Goal: Task Accomplishment & Management: Manage account settings

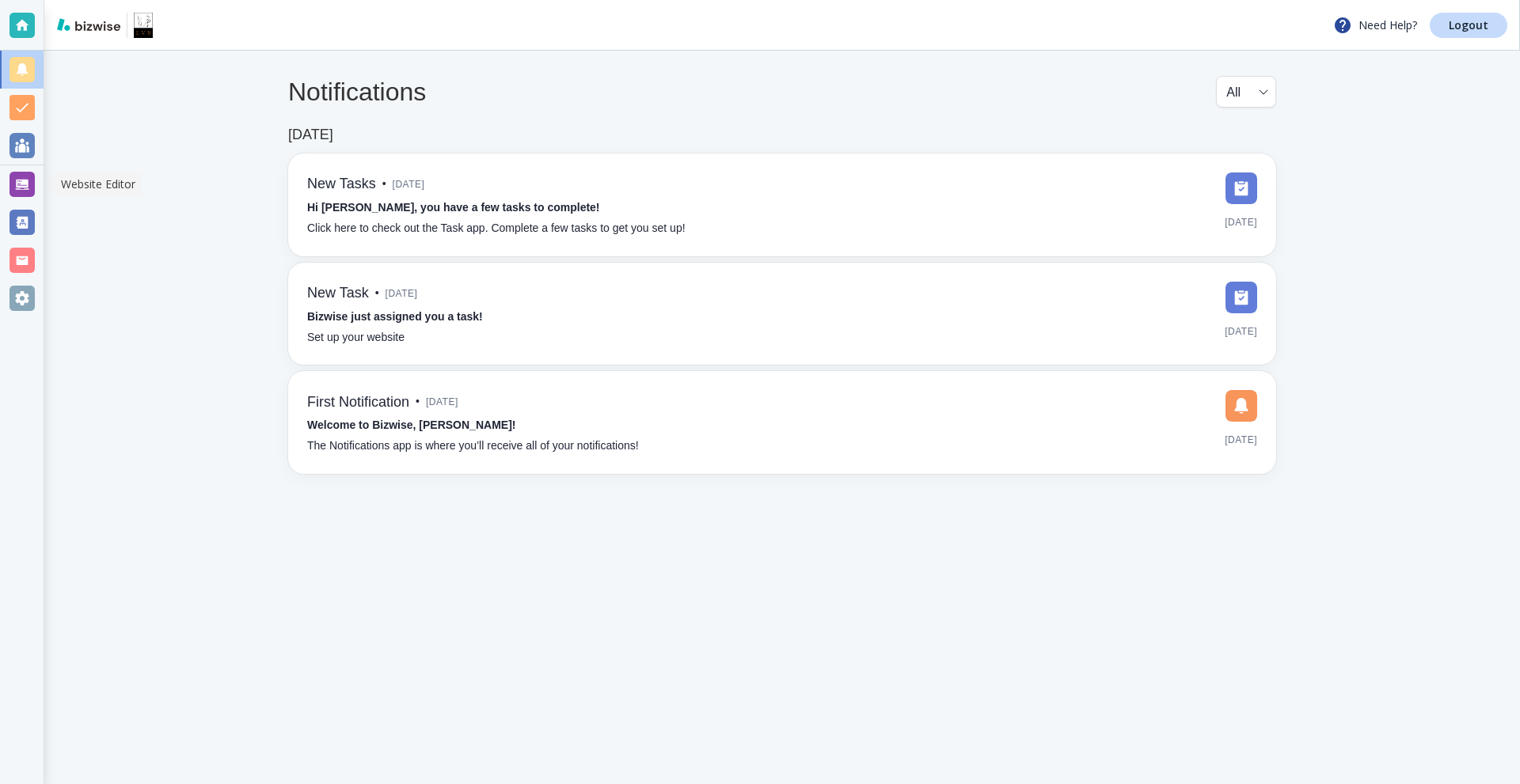
click at [26, 176] on div at bounding box center [22, 184] width 25 height 25
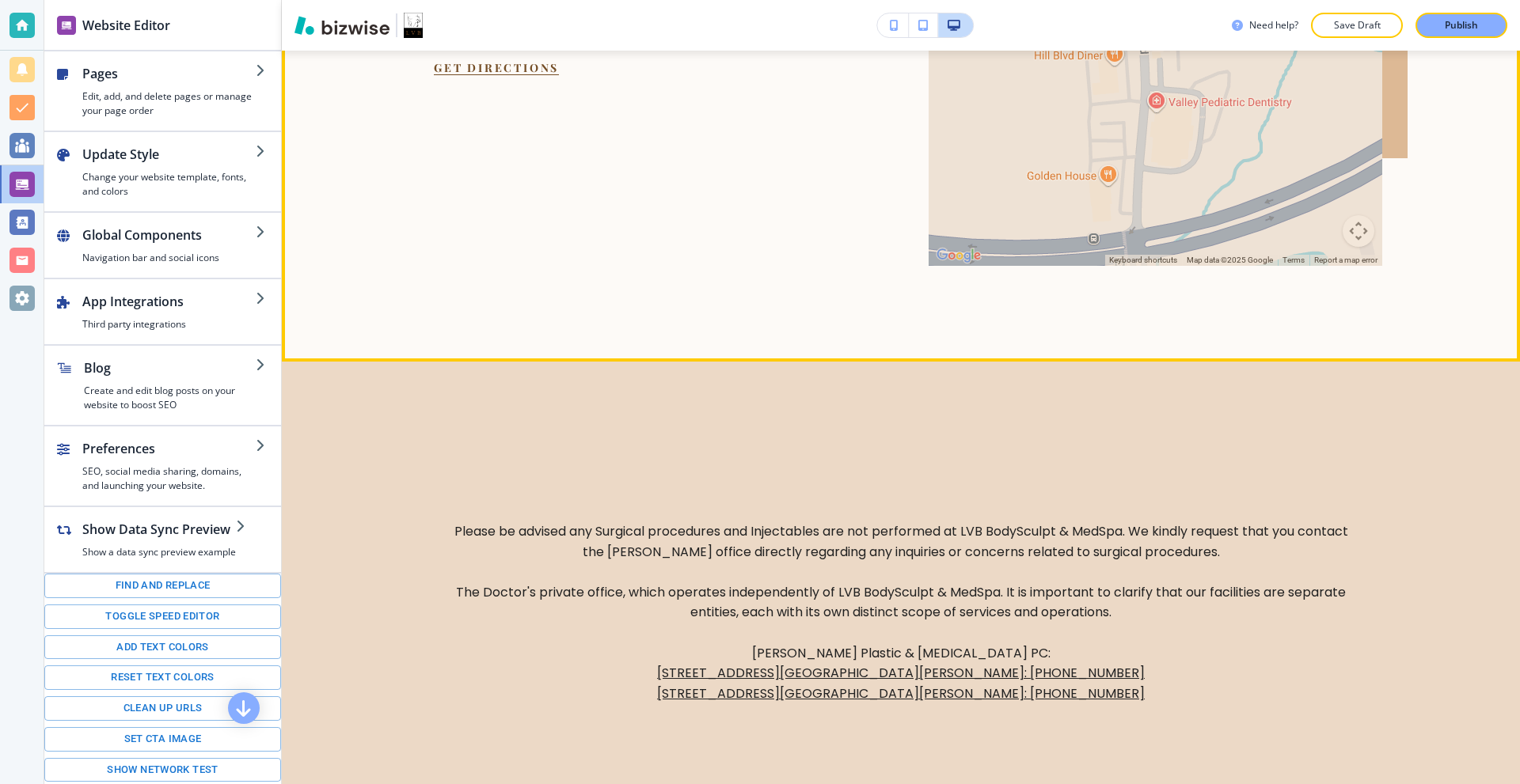
scroll to position [6611, 0]
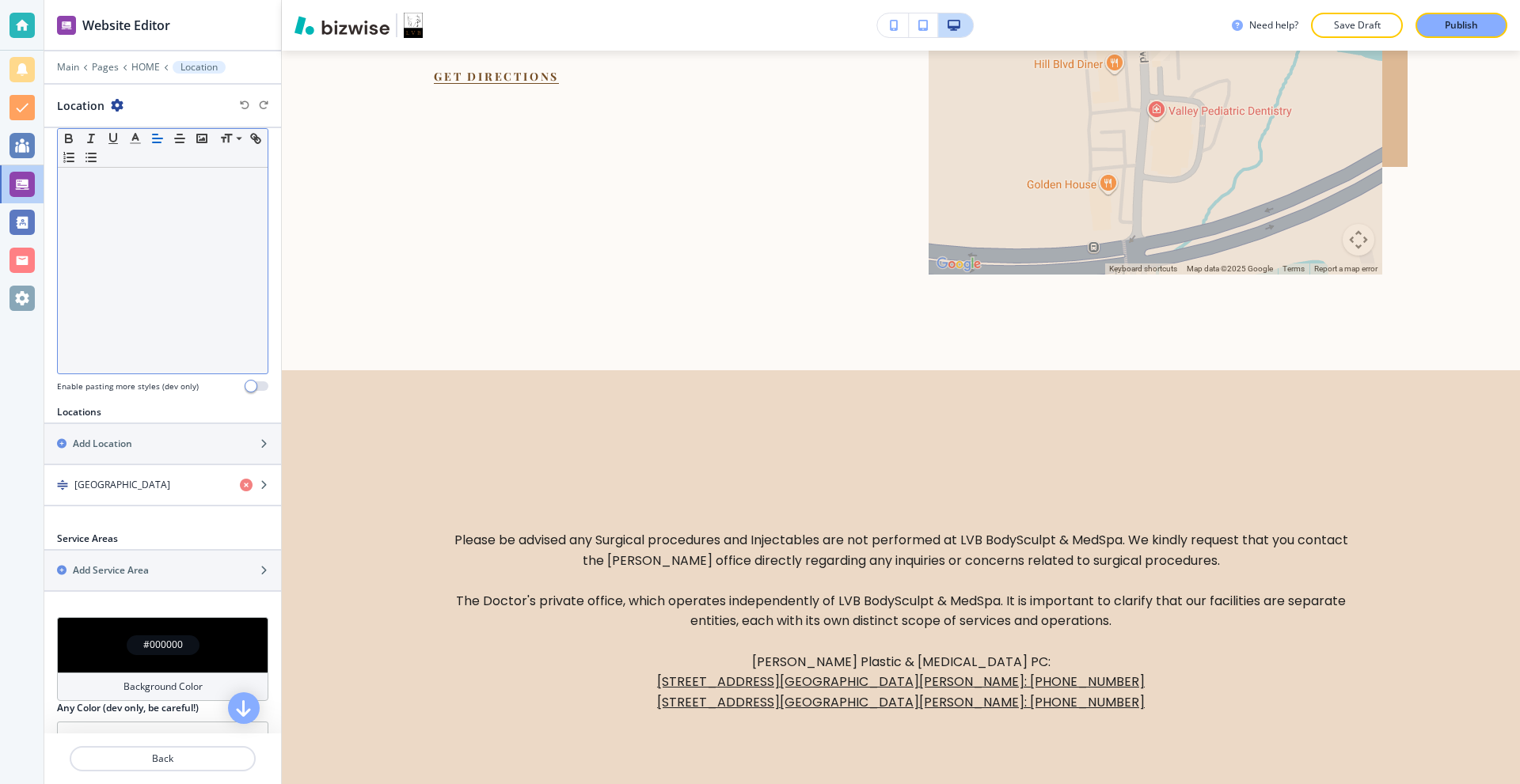
scroll to position [321, 0]
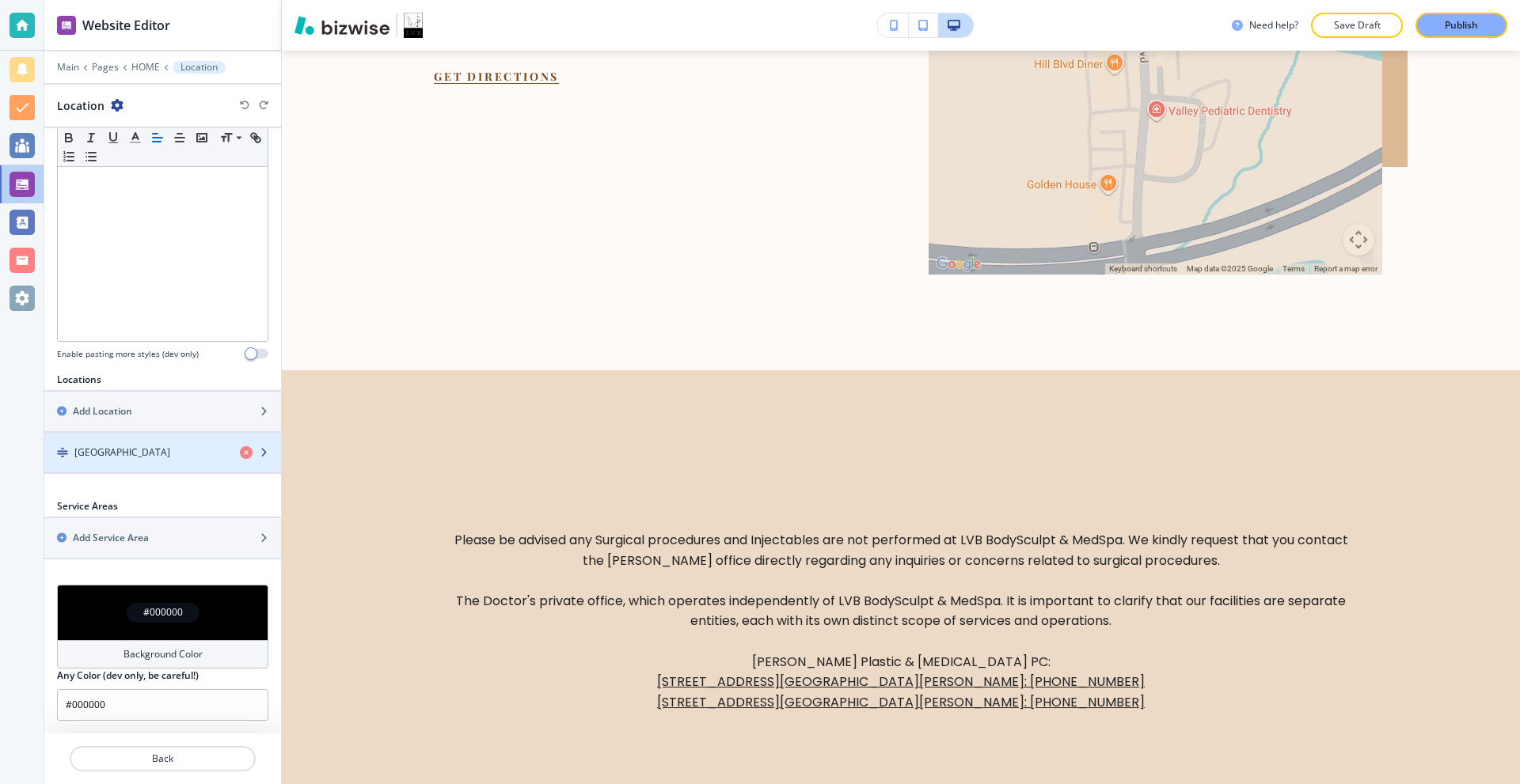
click at [141, 460] on div "button" at bounding box center [163, 466] width 237 height 13
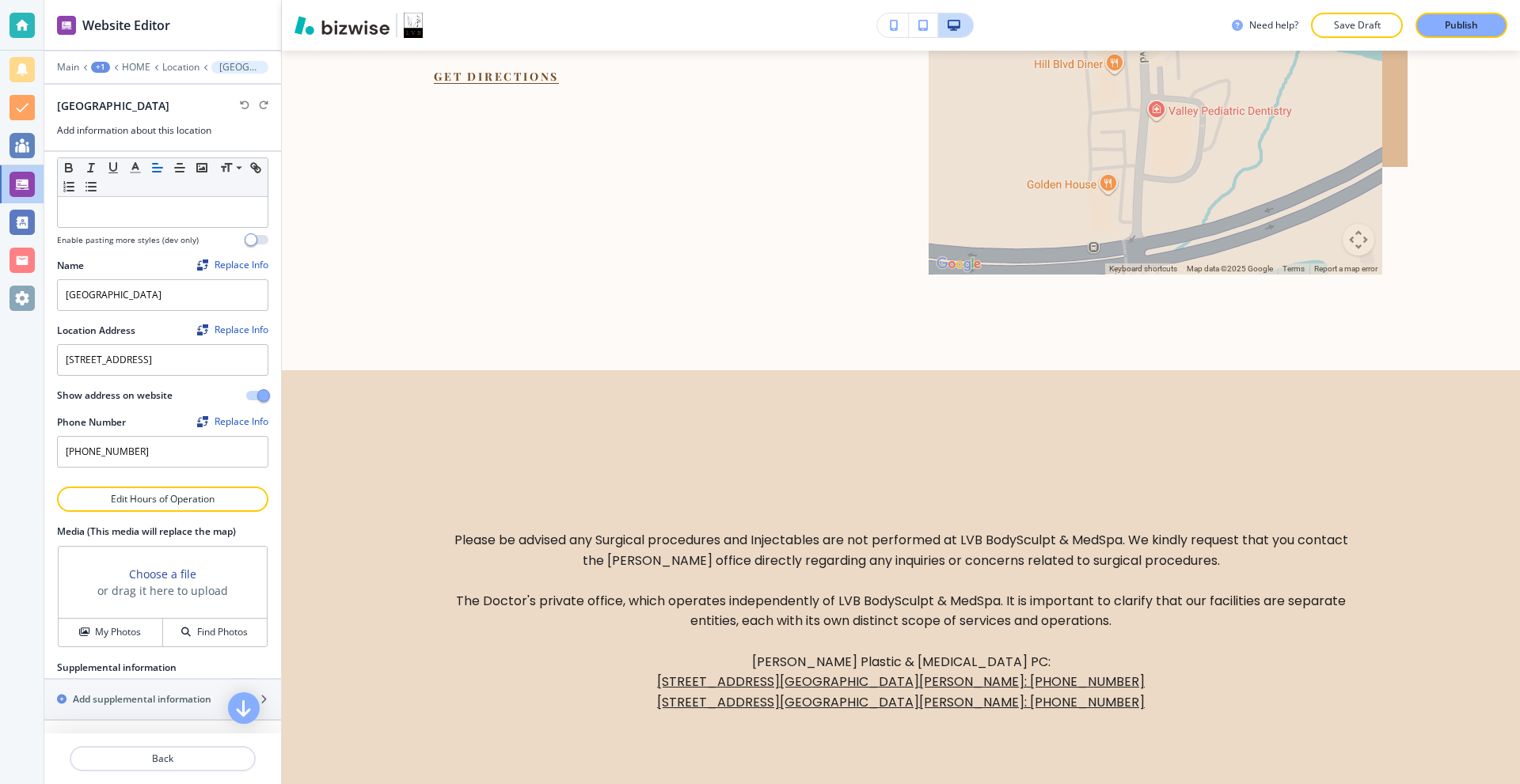
scroll to position [42, 0]
click at [158, 498] on p "Edit Hours of Operation" at bounding box center [163, 499] width 208 height 14
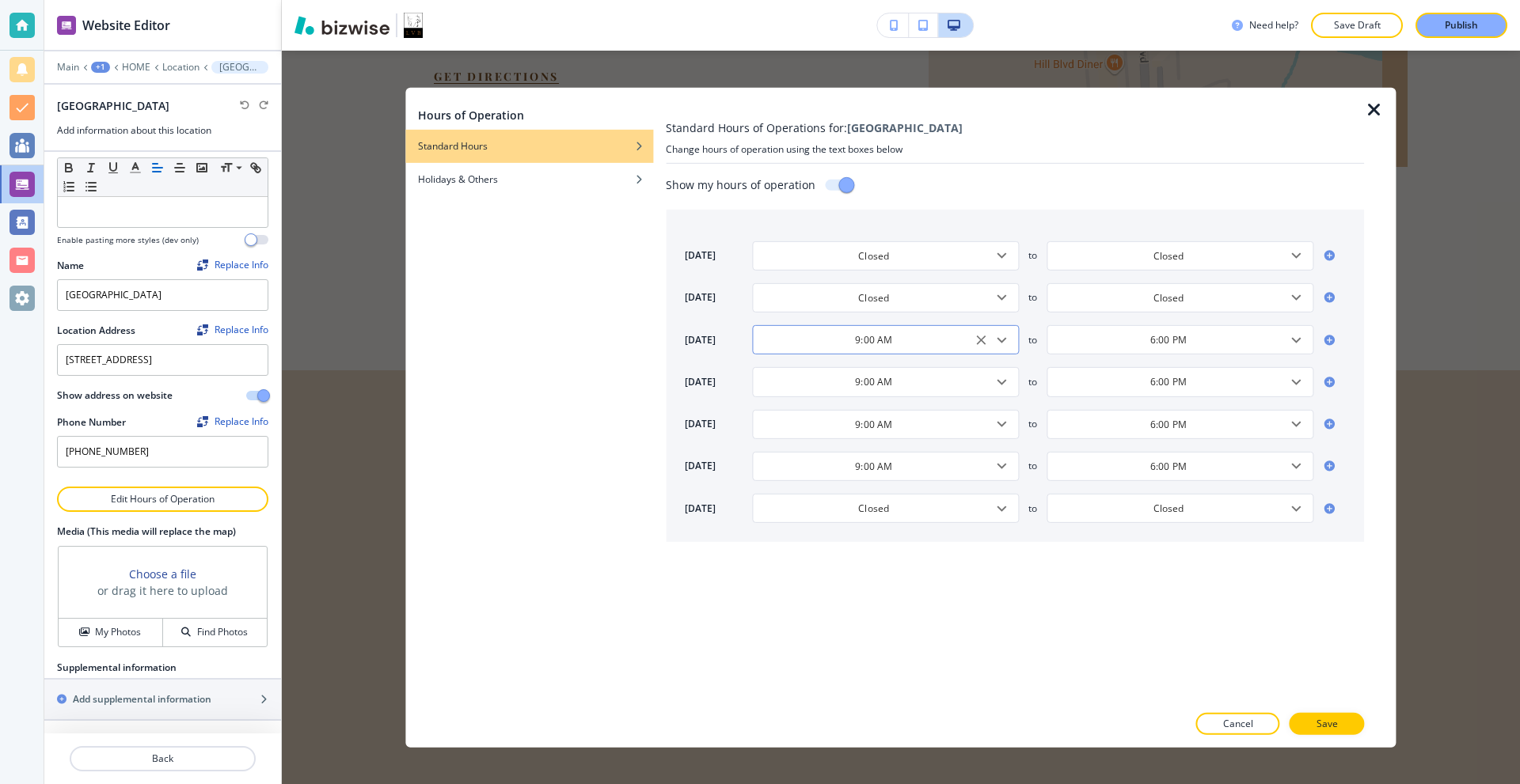
click at [1003, 339] on icon "Open" at bounding box center [1000, 339] width 9 height 6
click at [799, 464] on h4 "10:00 AM" at bounding box center [786, 469] width 43 height 14
type input "10:00 AM"
click at [907, 378] on input "9:00 AM" at bounding box center [873, 382] width 227 height 13
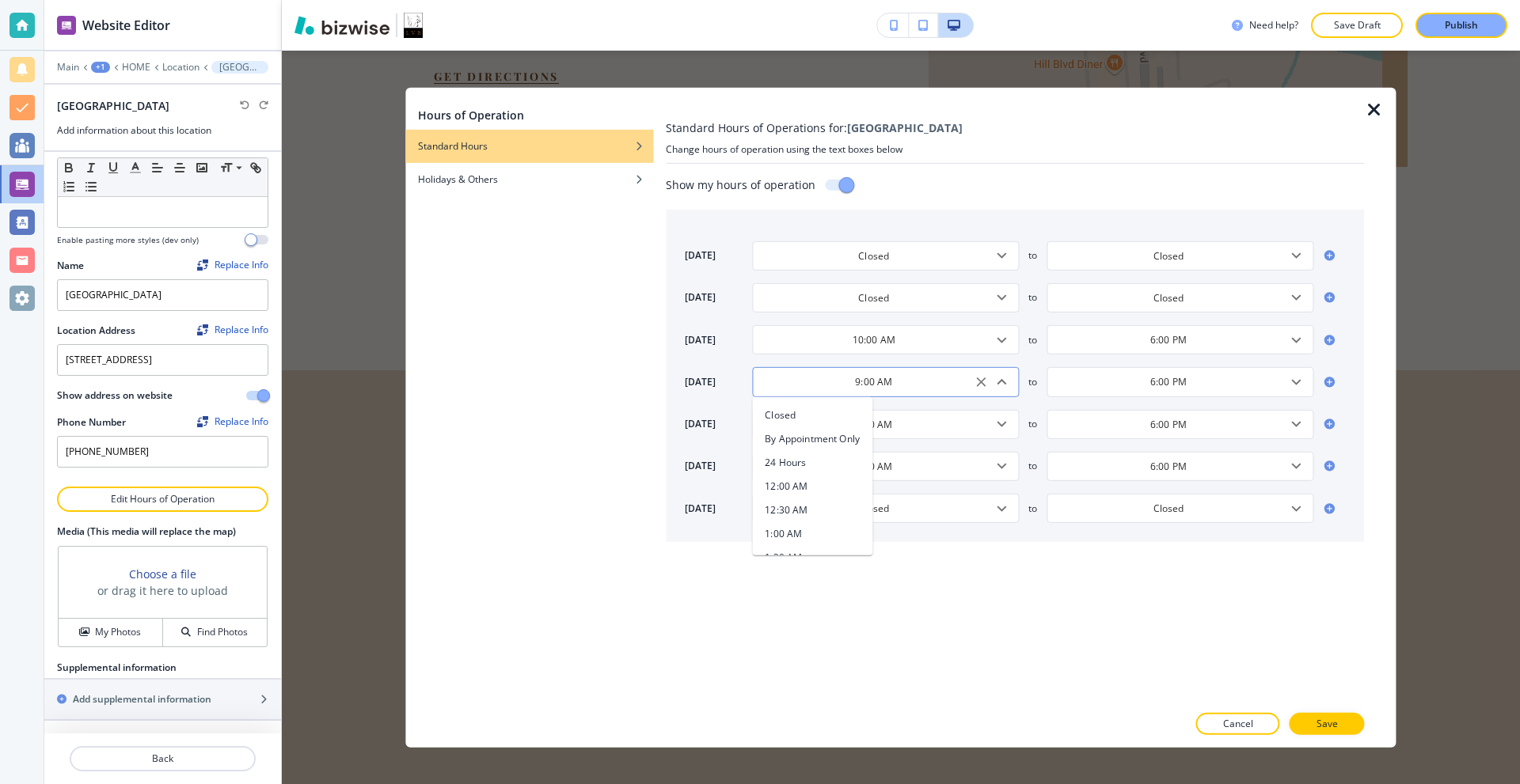
scroll to position [371, 0]
paste input "10"
type input "10:00 AM"
click at [906, 429] on input "9:00 AM" at bounding box center [873, 424] width 227 height 13
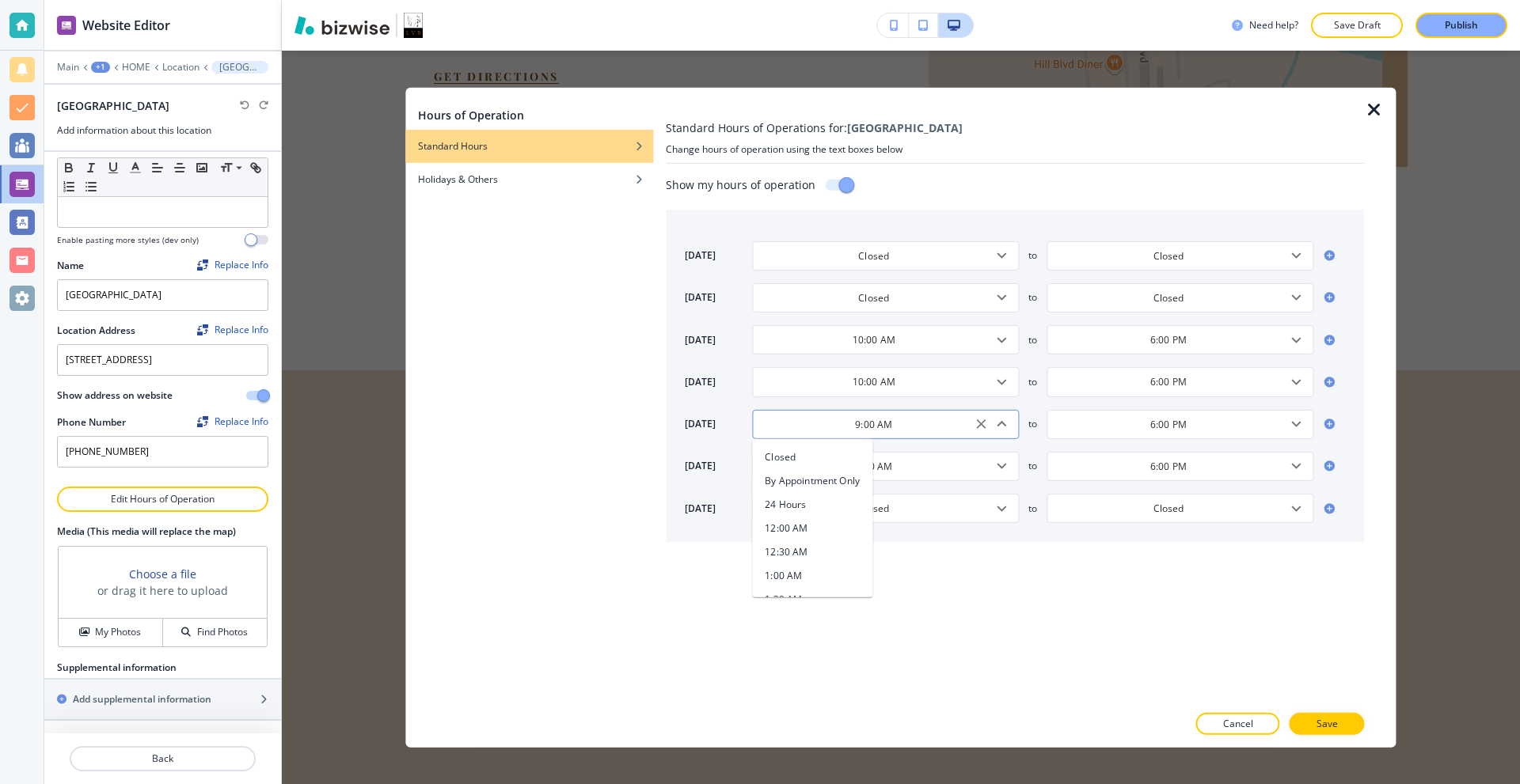
scroll to position [371, 0]
paste input "10"
type input "10:00 AM"
click at [911, 467] on input "9:00 AM" at bounding box center [873, 467] width 227 height 13
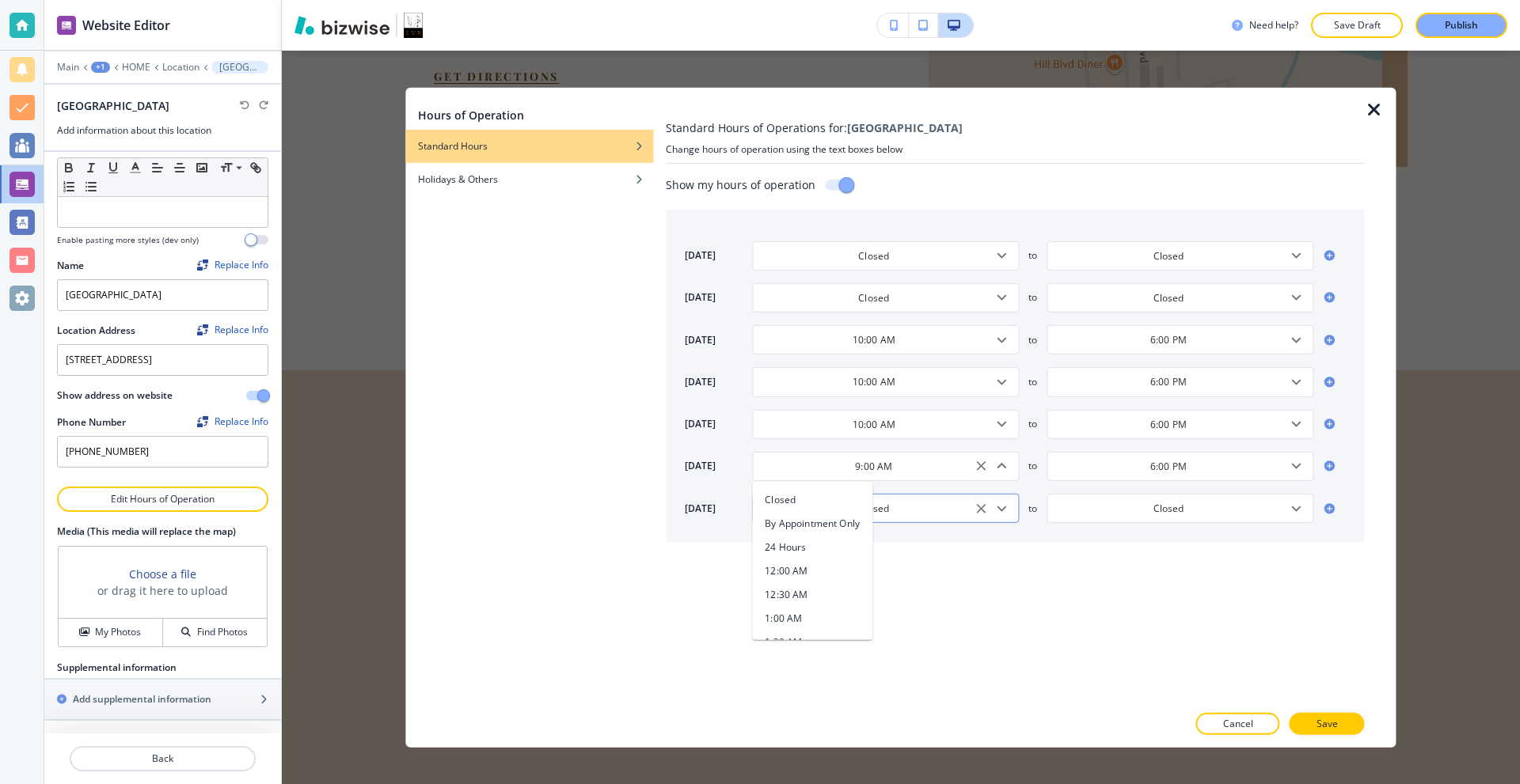
scroll to position [371, 0]
paste input "10"
type input "10:00 AM"
click at [1039, 608] on div "Show my hours of operation sunday Closed ​ to Closed ​ monday Closed ​ to Close…" at bounding box center [1014, 429] width 698 height 547
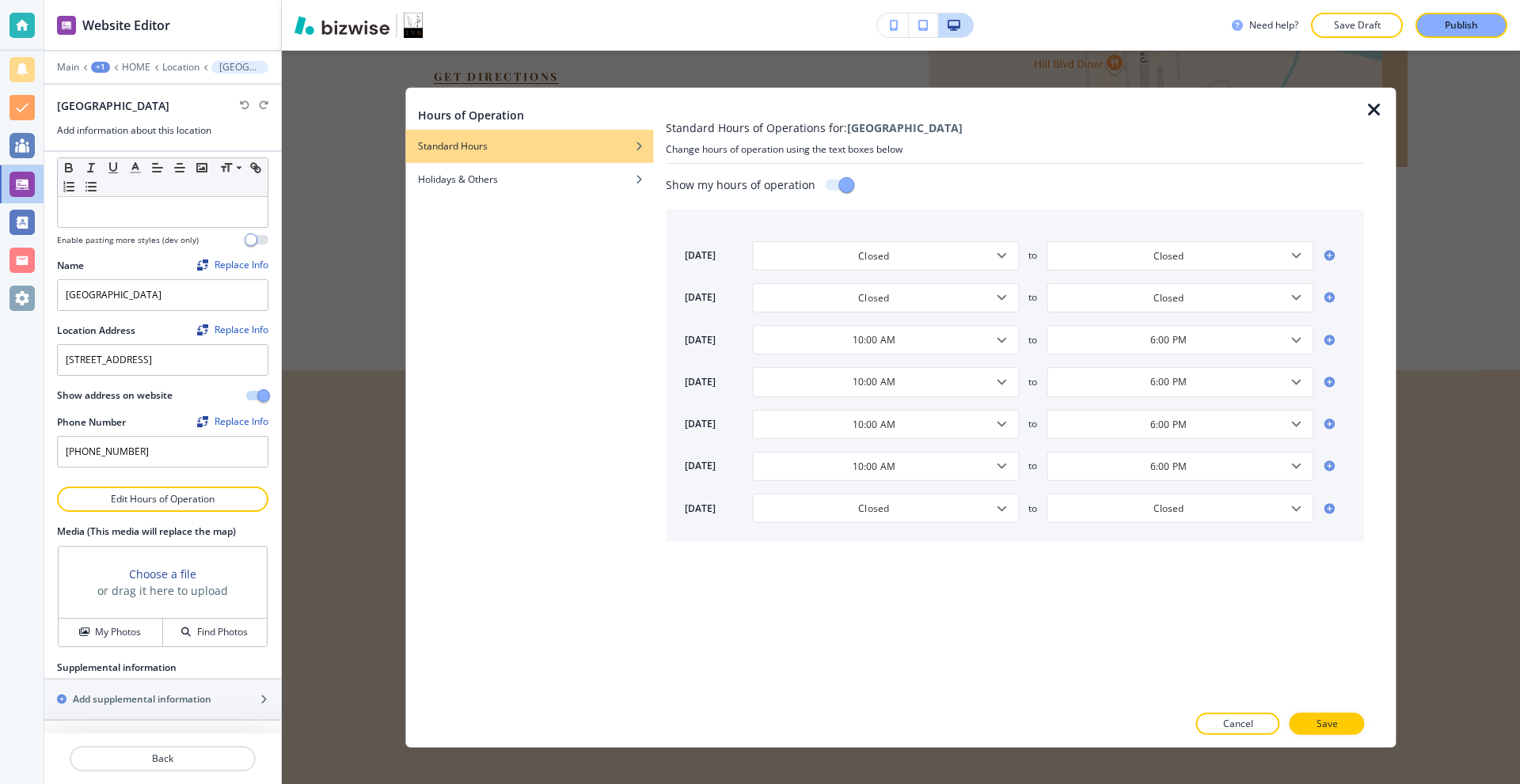
drag, startPoint x: 1342, startPoint y: 723, endPoint x: 1244, endPoint y: 689, distance: 103.7
click at [1340, 723] on button "Save" at bounding box center [1326, 724] width 75 height 22
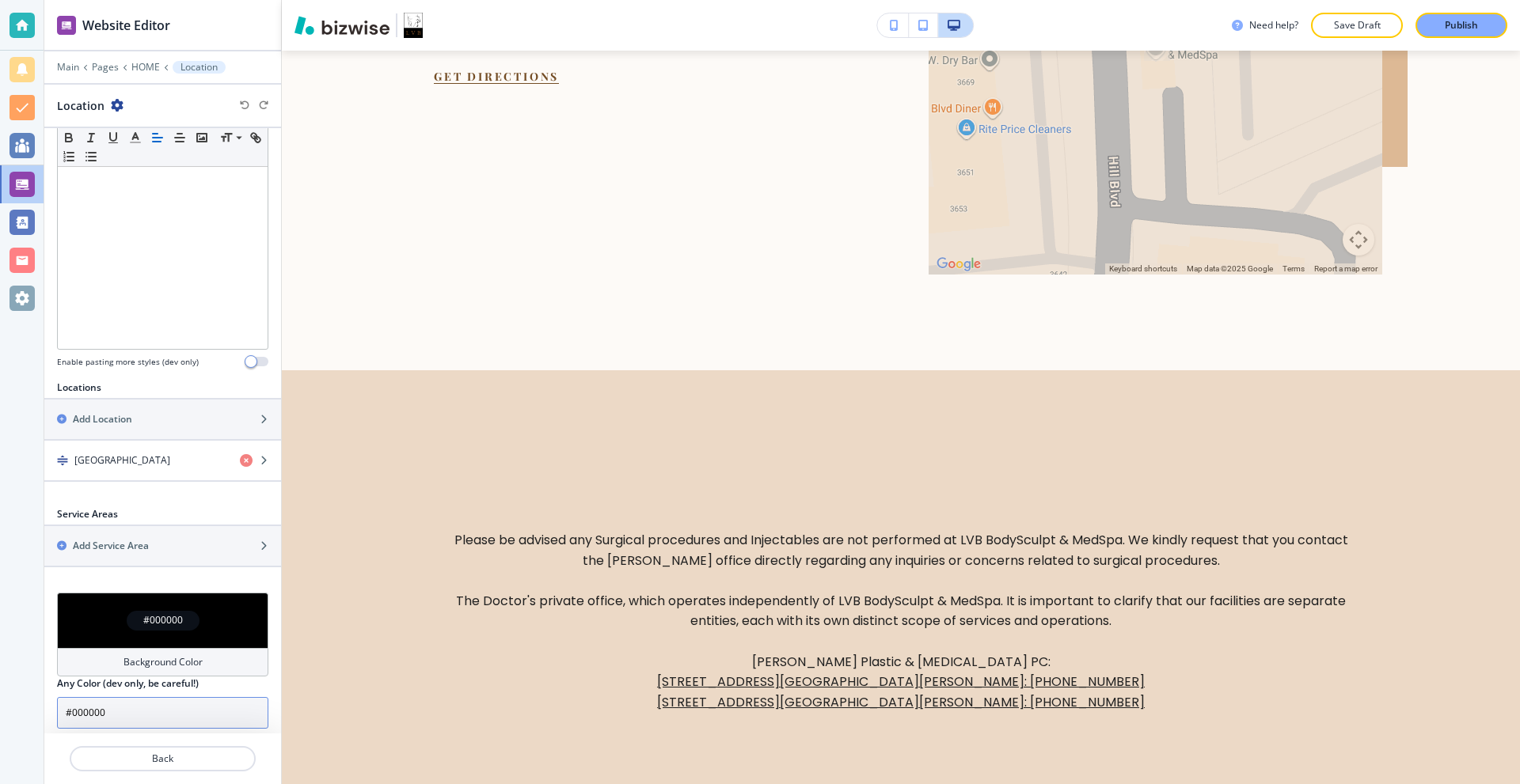
scroll to position [321, 0]
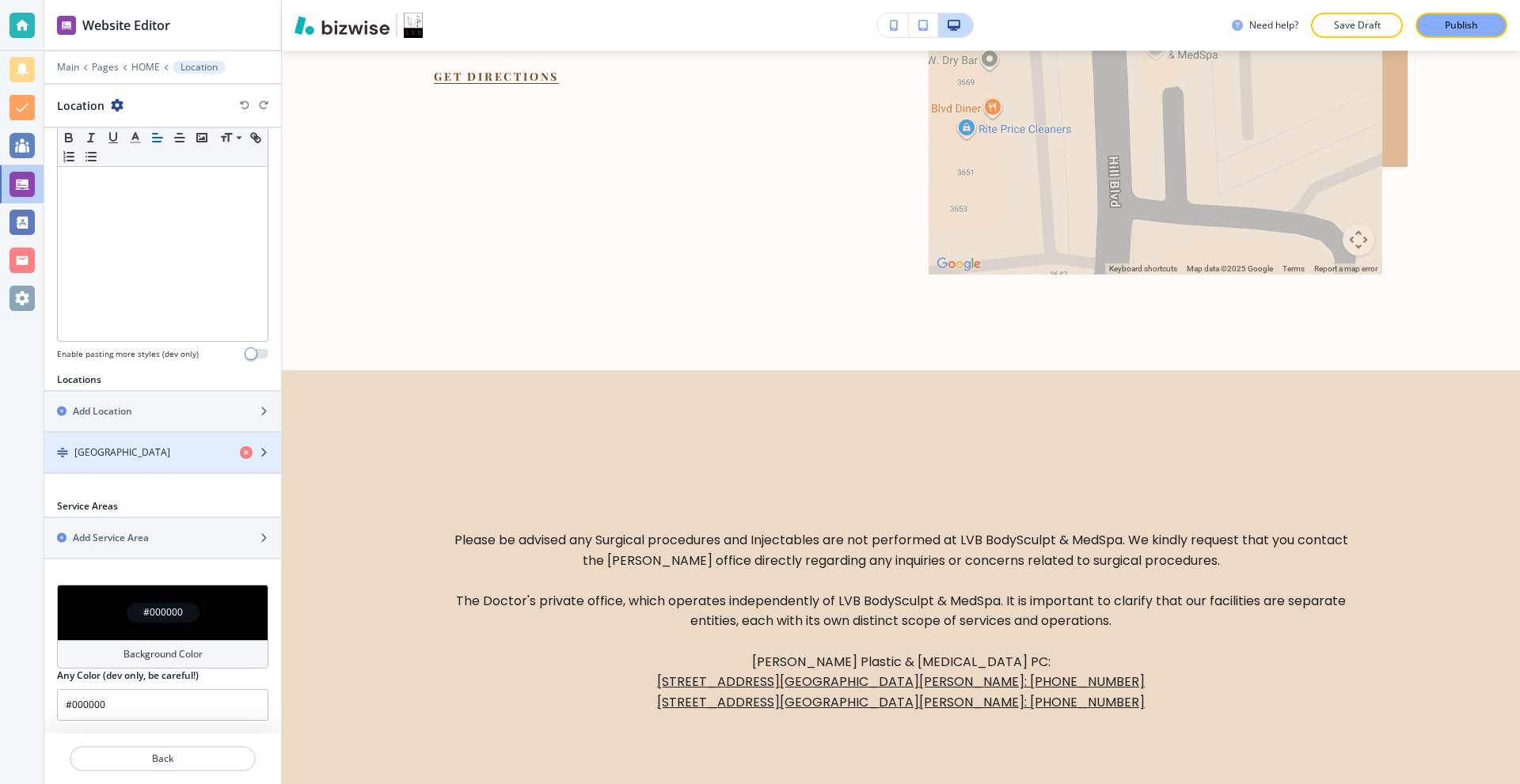
click at [145, 451] on div "Jefferson Valley" at bounding box center [136, 452] width 183 height 14
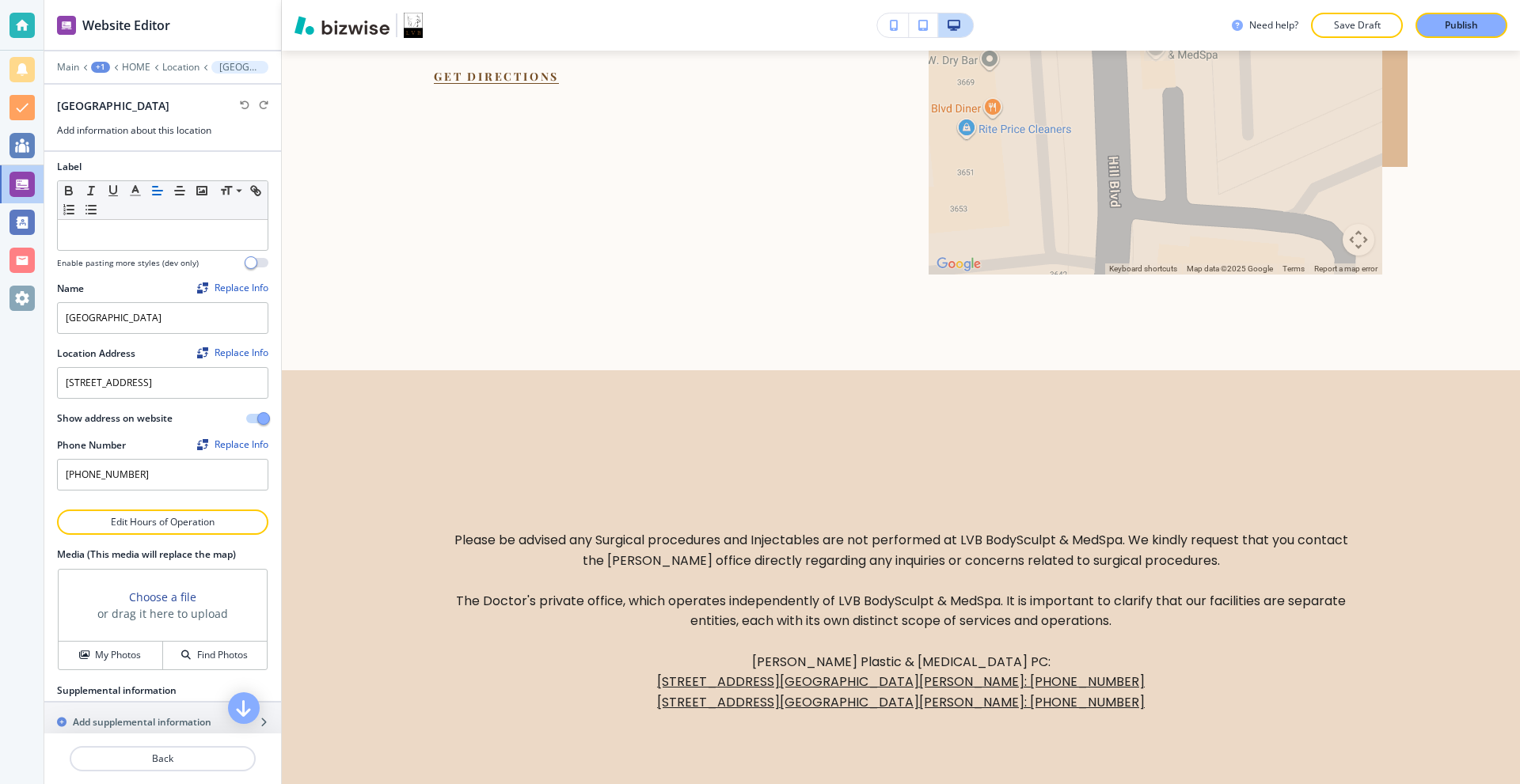
scroll to position [0, 0]
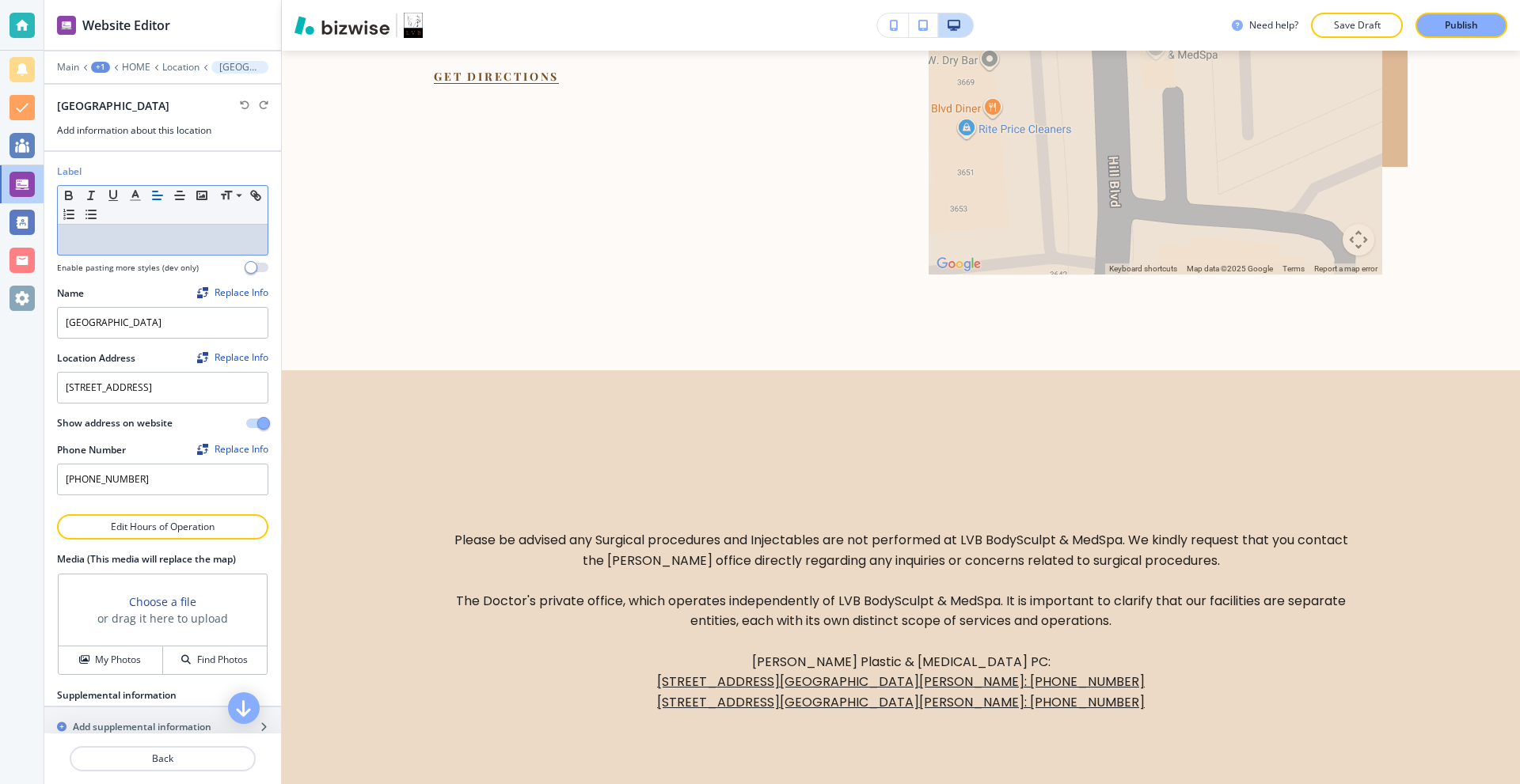
click at [138, 239] on p at bounding box center [163, 239] width 194 height 14
click at [170, 534] on p "Edit Hours of Operation" at bounding box center [163, 527] width 208 height 14
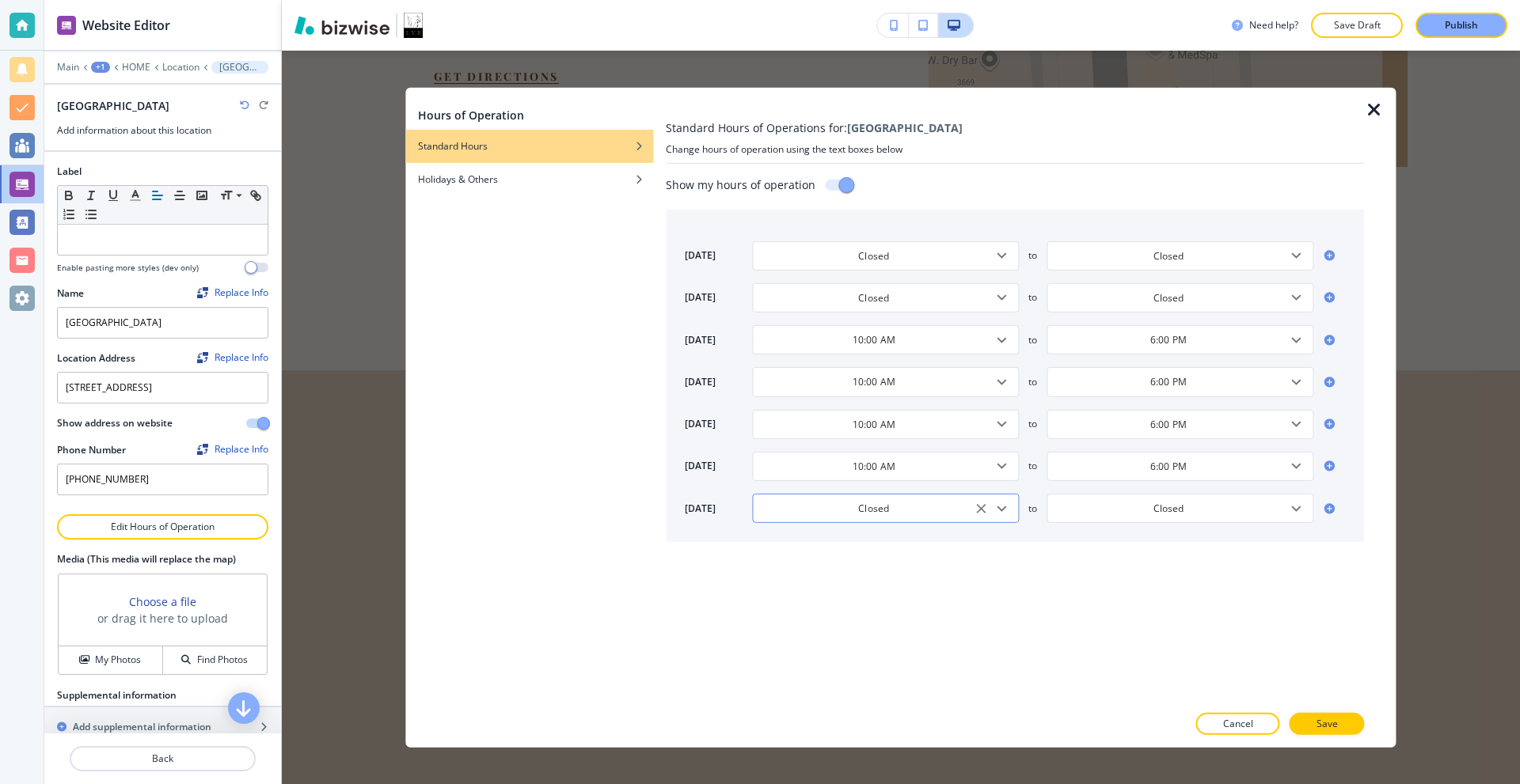
click at [943, 515] on input "Closed" at bounding box center [873, 509] width 227 height 13
click at [1007, 341] on icon "Open" at bounding box center [1001, 339] width 19 height 19
click at [824, 399] on h4 "By Appointment Only" at bounding box center [812, 396] width 95 height 14
type input "By Appointment Only"
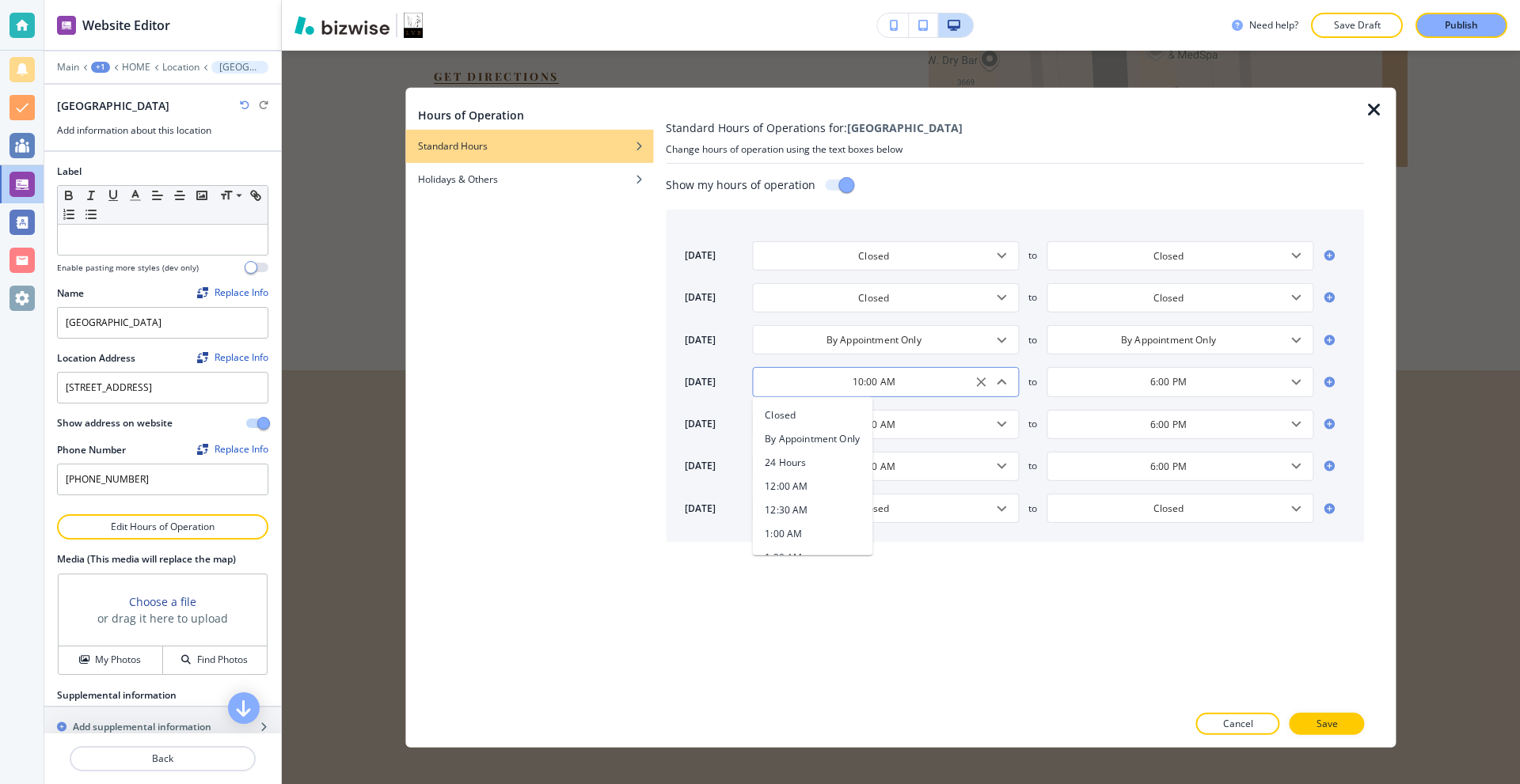
click at [944, 384] on input "10:00 AM" at bounding box center [873, 382] width 227 height 13
click at [933, 337] on input "By Appointment Only" at bounding box center [873, 340] width 227 height 13
paste input "10:00 AM"
paste input "text"
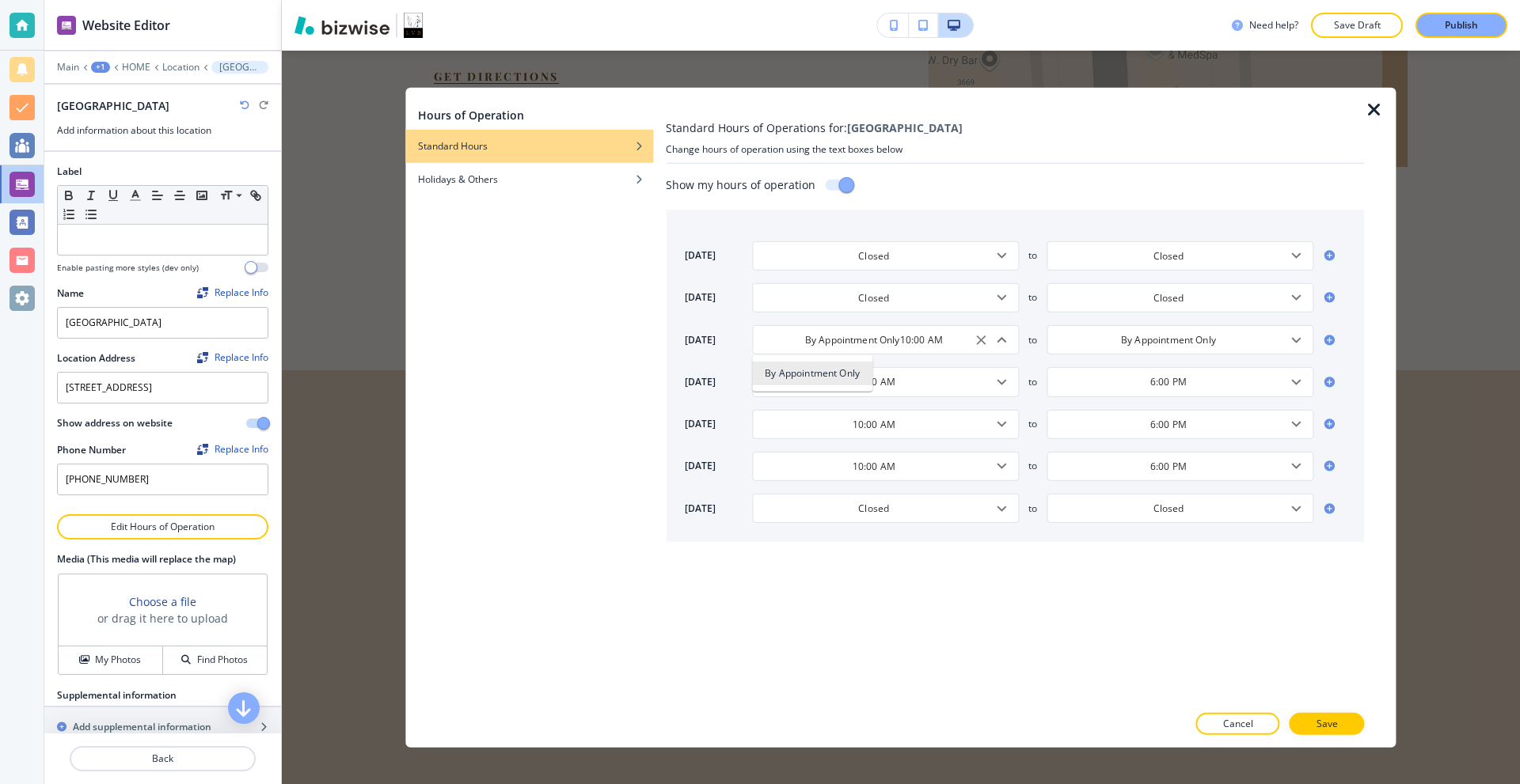
type input "10:00 AM"
type input "5:00 PM"
type input "10:00 AM"
click at [1167, 388] on input "6:00 PM" at bounding box center [1168, 382] width 227 height 13
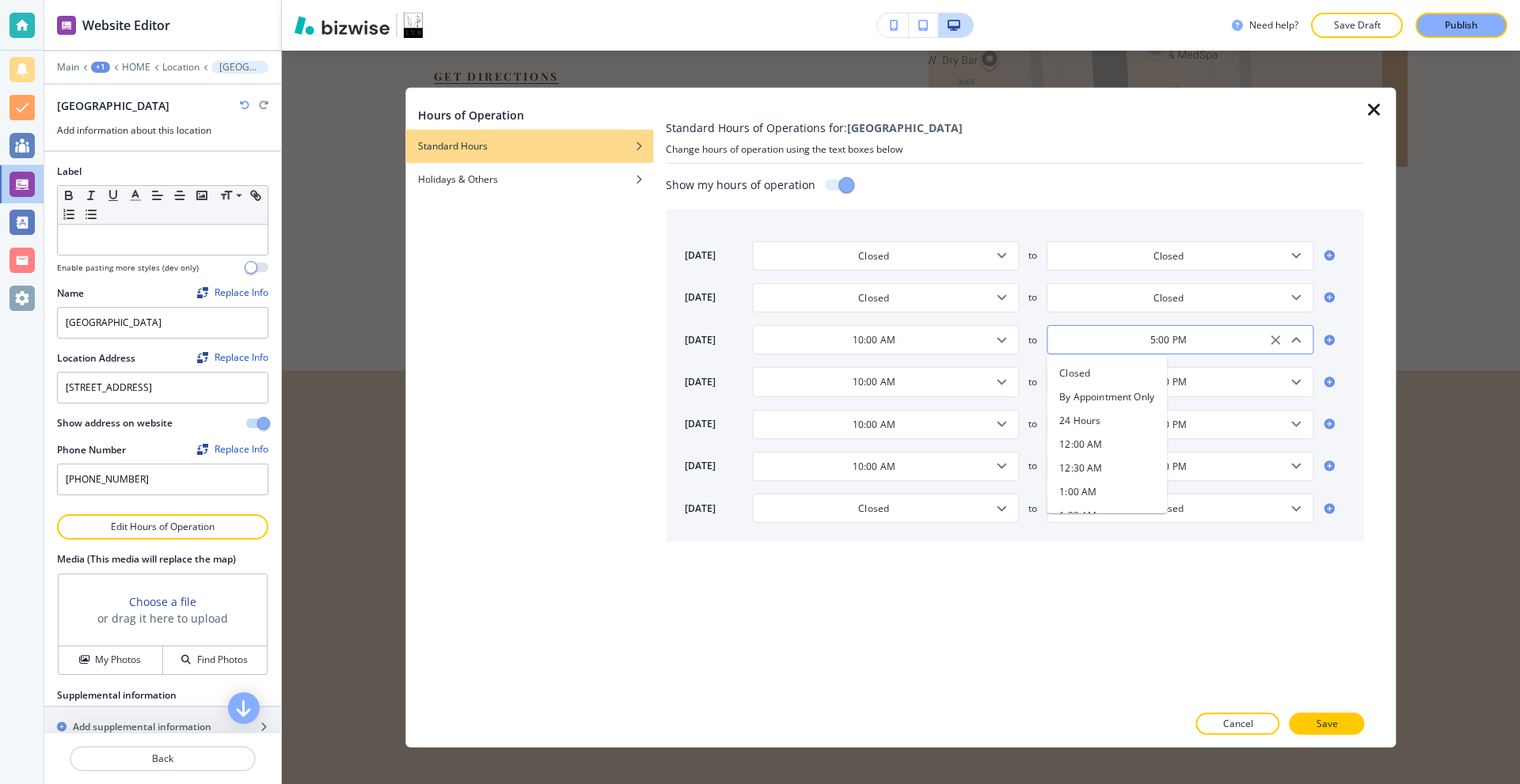
click at [1192, 344] on input "5:00 PM" at bounding box center [1168, 340] width 227 height 13
paste input "6"
type input "6:00 PM"
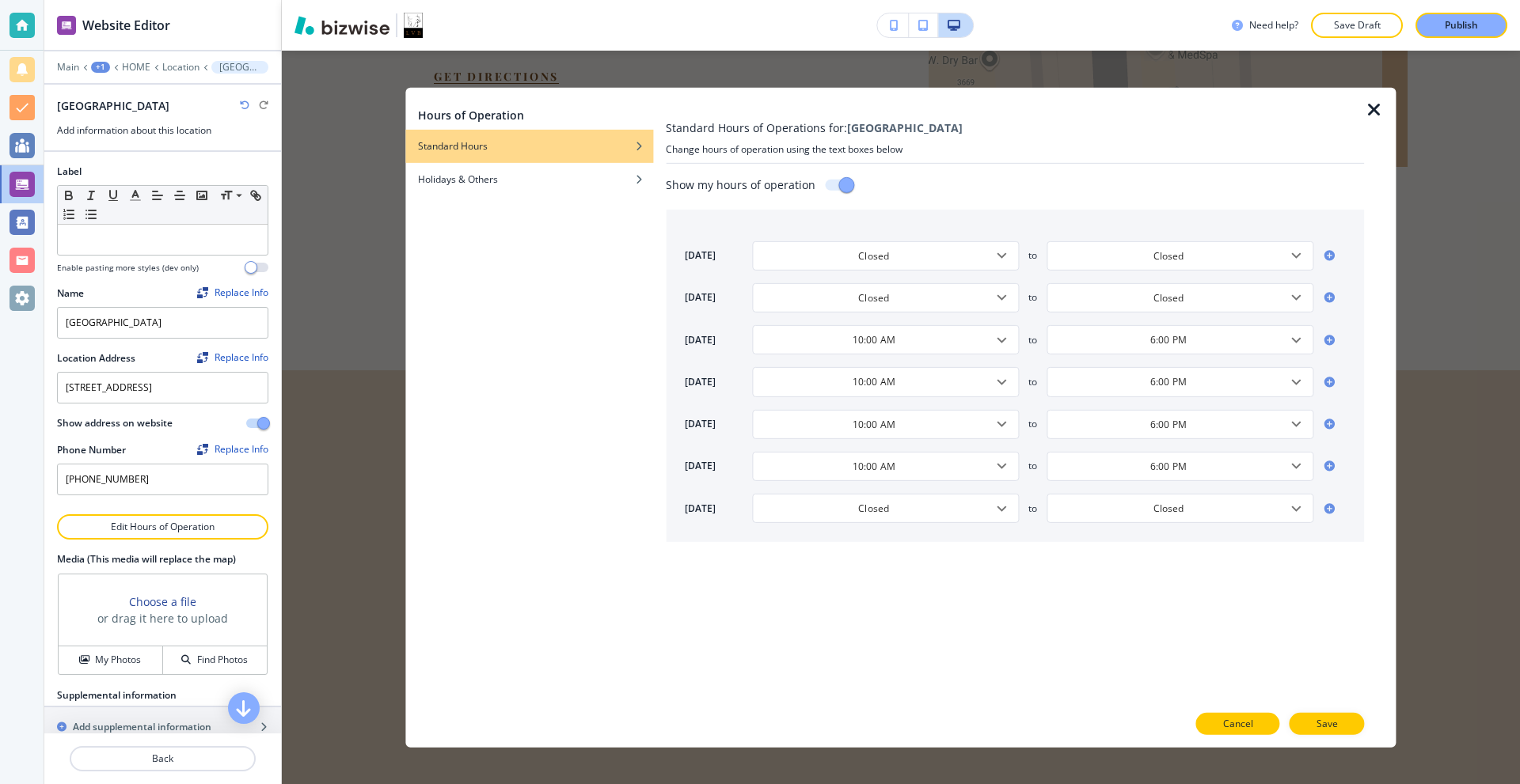
click at [1241, 722] on p "Cancel" at bounding box center [1238, 724] width 30 height 14
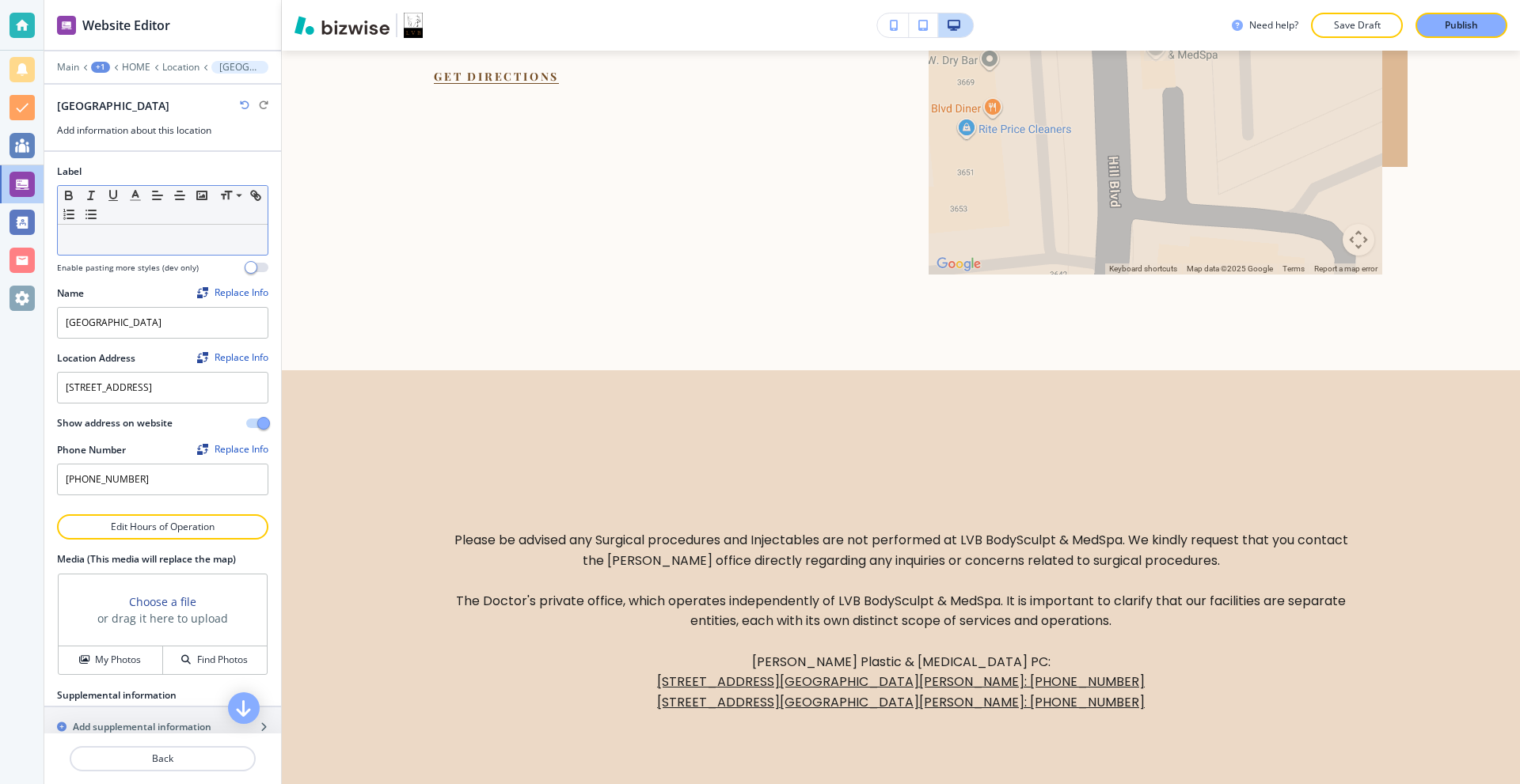
drag, startPoint x: 183, startPoint y: 67, endPoint x: 198, endPoint y: 242, distance: 175.6
click at [193, 200] on div "Website Editor Main +1 HOME Location Jefferson Valley Jefferson Valley Add info…" at bounding box center [163, 392] width 237 height 784
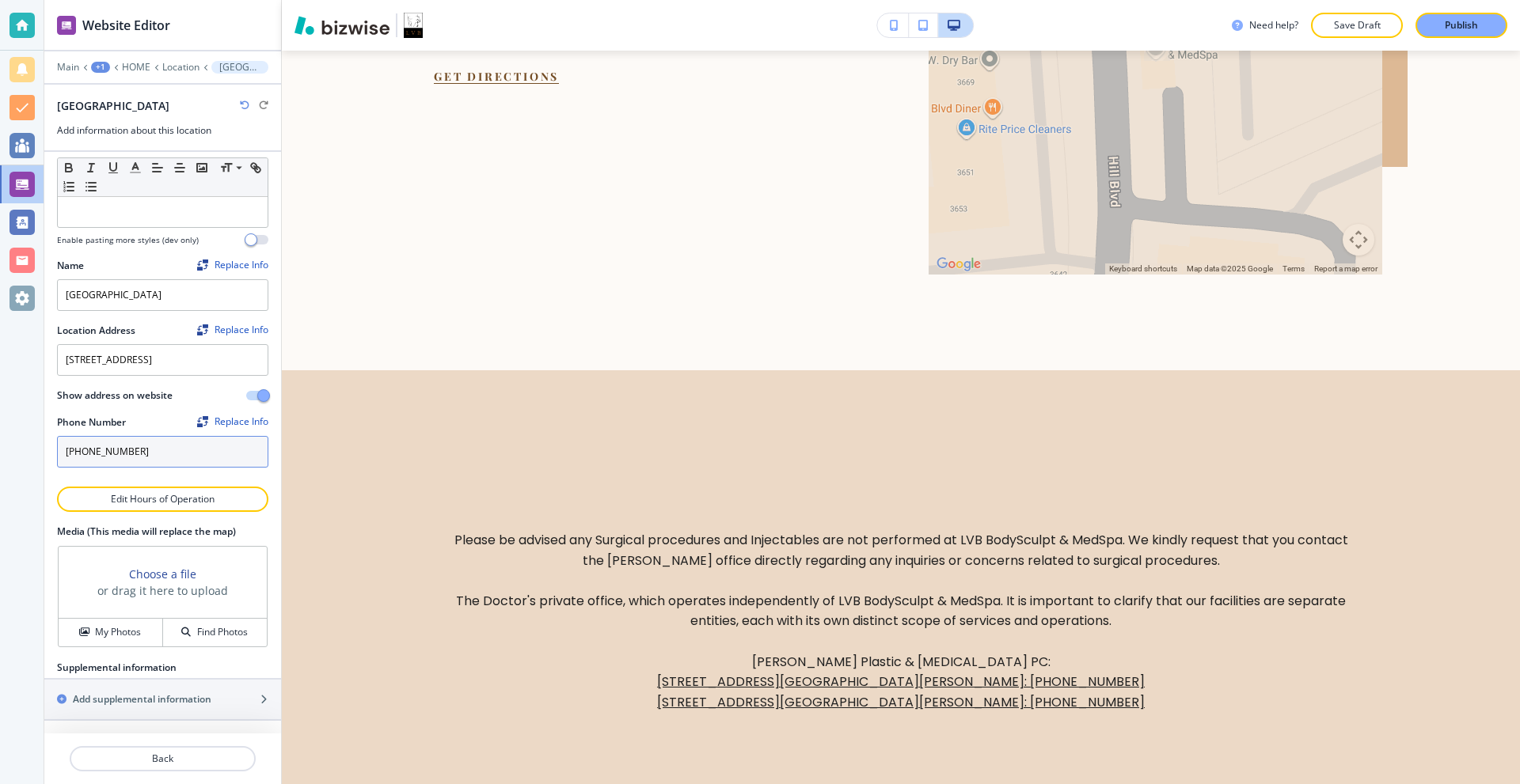
scroll to position [42, 0]
click at [164, 700] on h2 "Add supplemental information" at bounding box center [141, 699] width 138 height 14
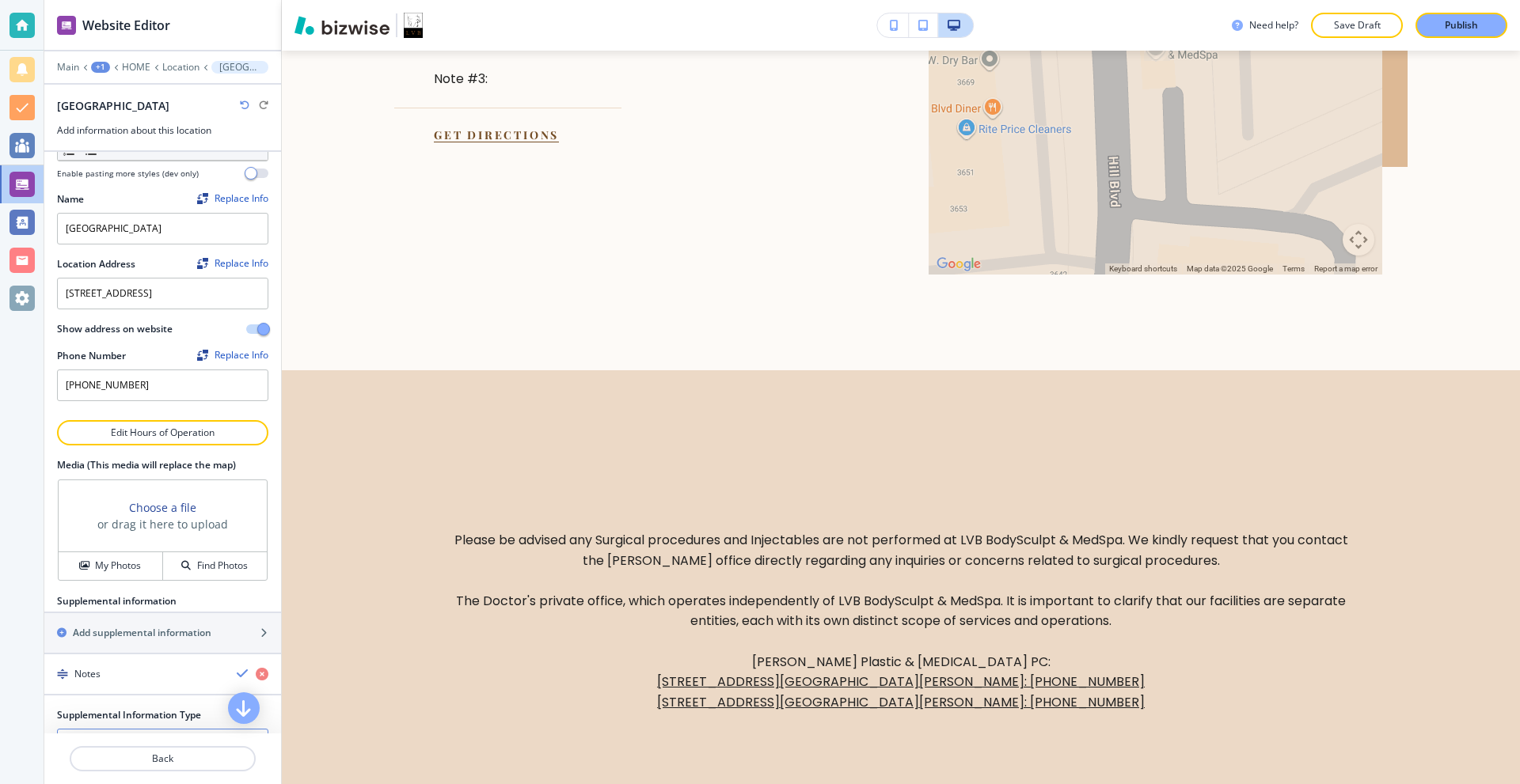
scroll to position [280, 0]
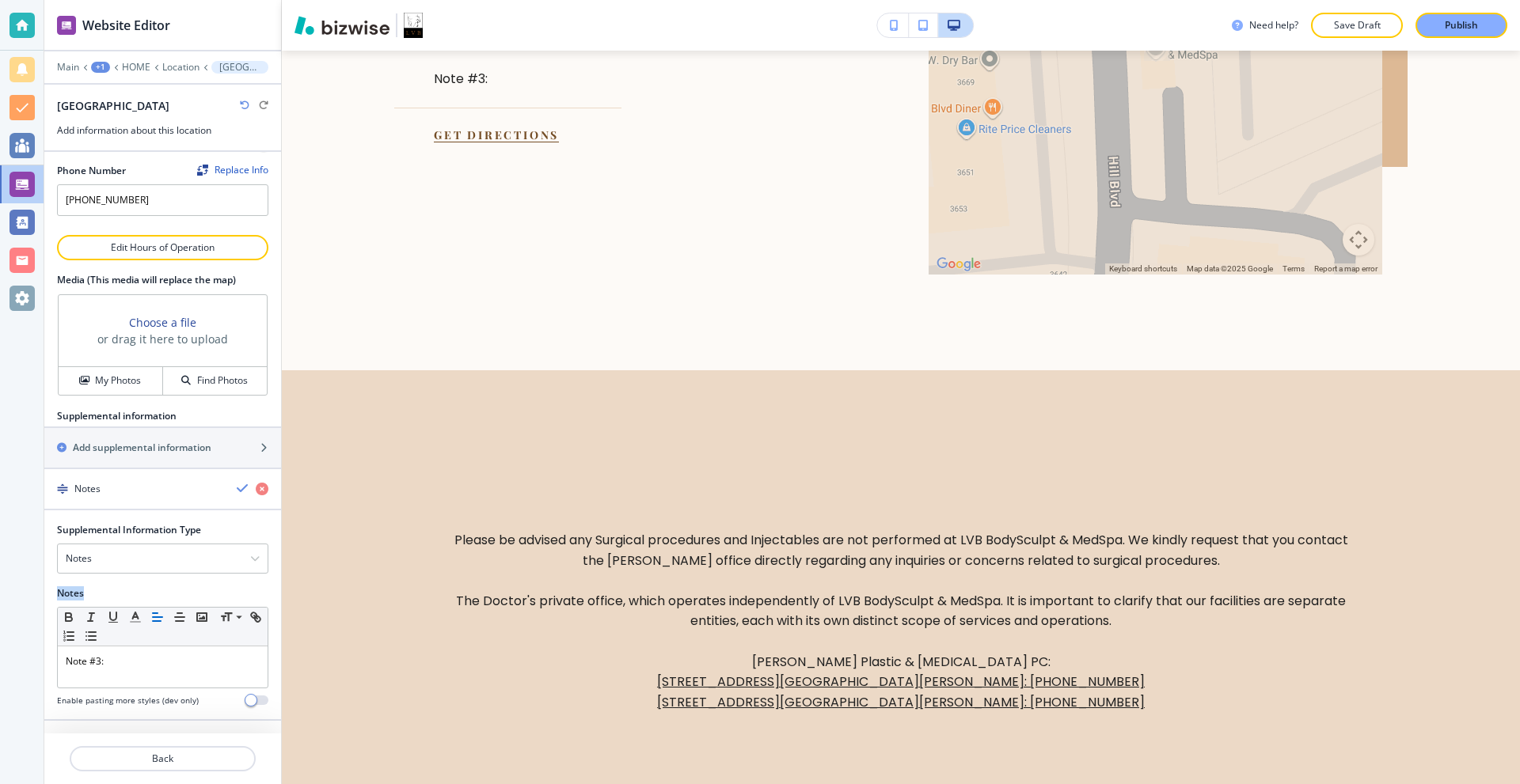
drag, startPoint x: 157, startPoint y: 575, endPoint x: 168, endPoint y: 620, distance: 46.3
click at [172, 616] on div "Supplemental Information Type Notes Notes Email Address PO Box Fax Number Other…" at bounding box center [163, 621] width 211 height 196
click at [129, 669] on p "Note #3:" at bounding box center [163, 661] width 194 height 14
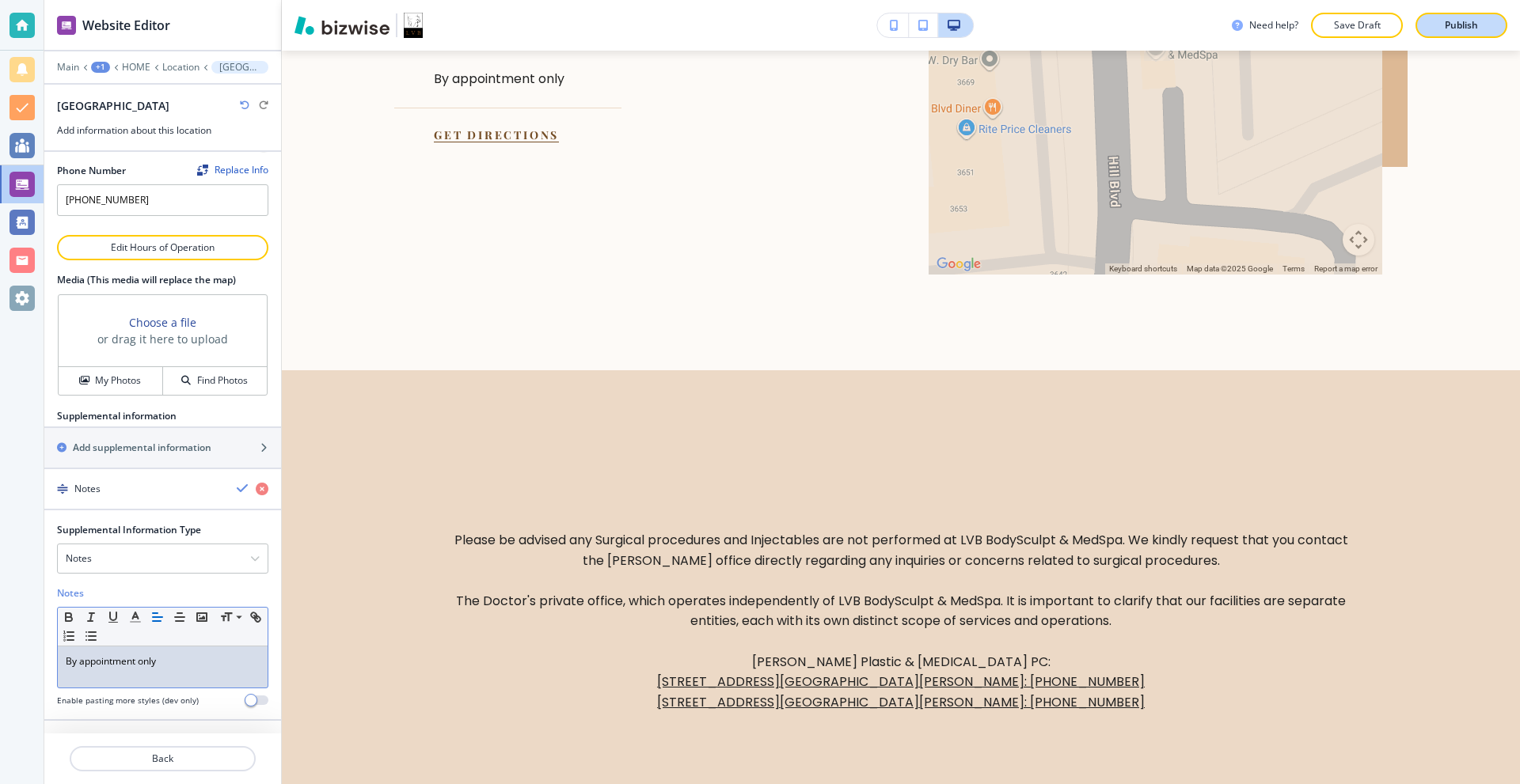
click at [1462, 28] on p "Publish" at bounding box center [1460, 25] width 33 height 14
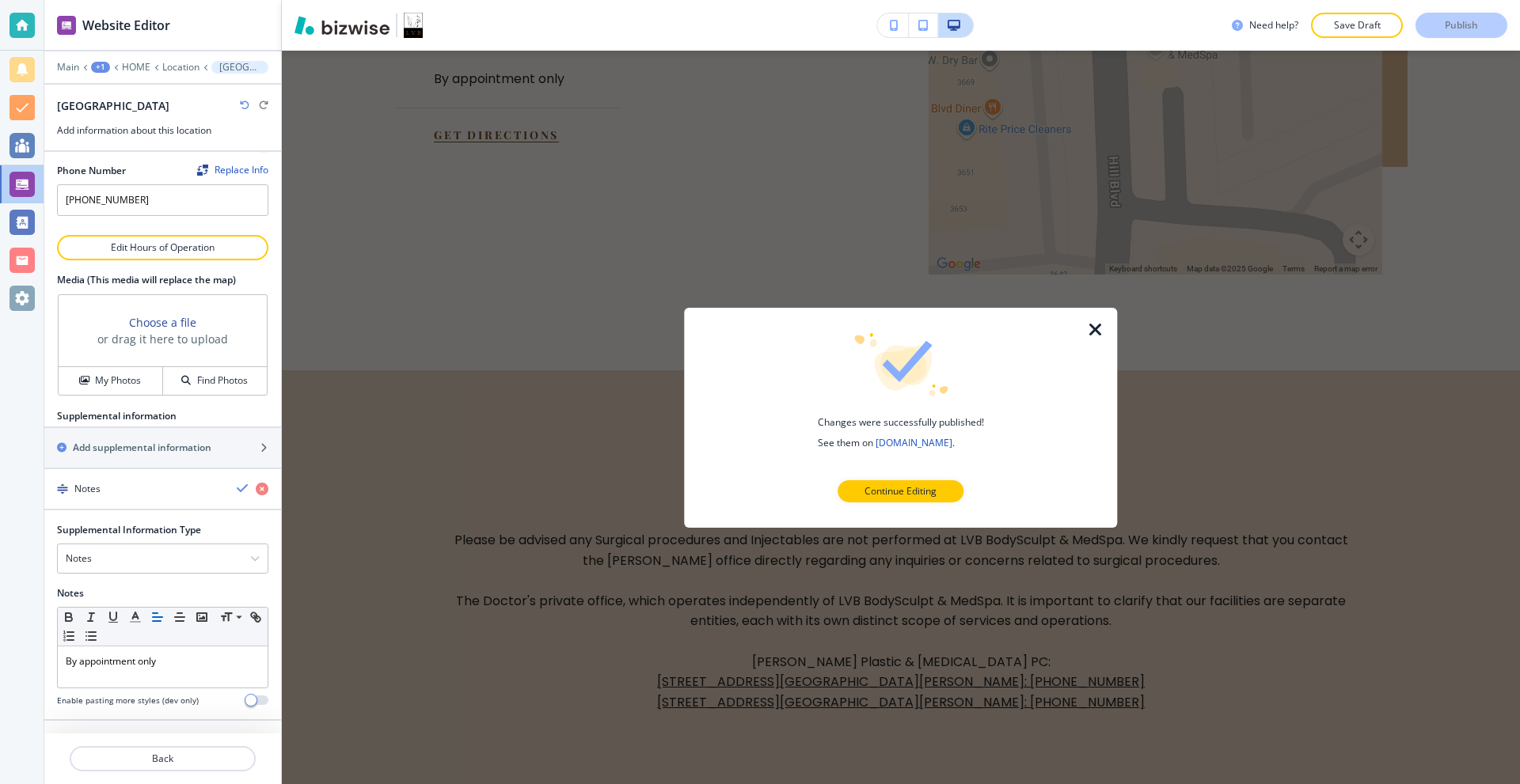
click at [1093, 326] on icon "button" at bounding box center [1096, 329] width 19 height 19
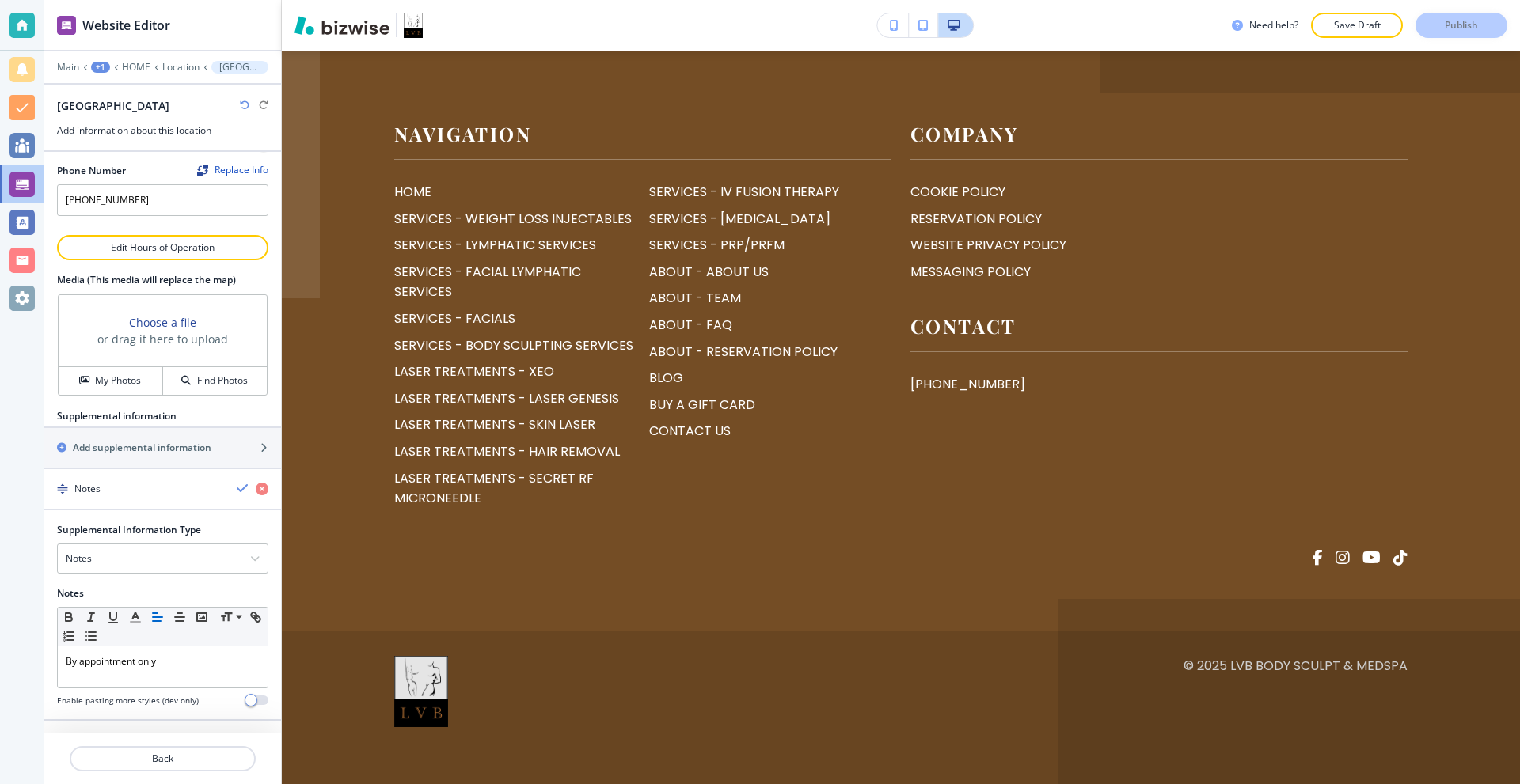
scroll to position [7731, 0]
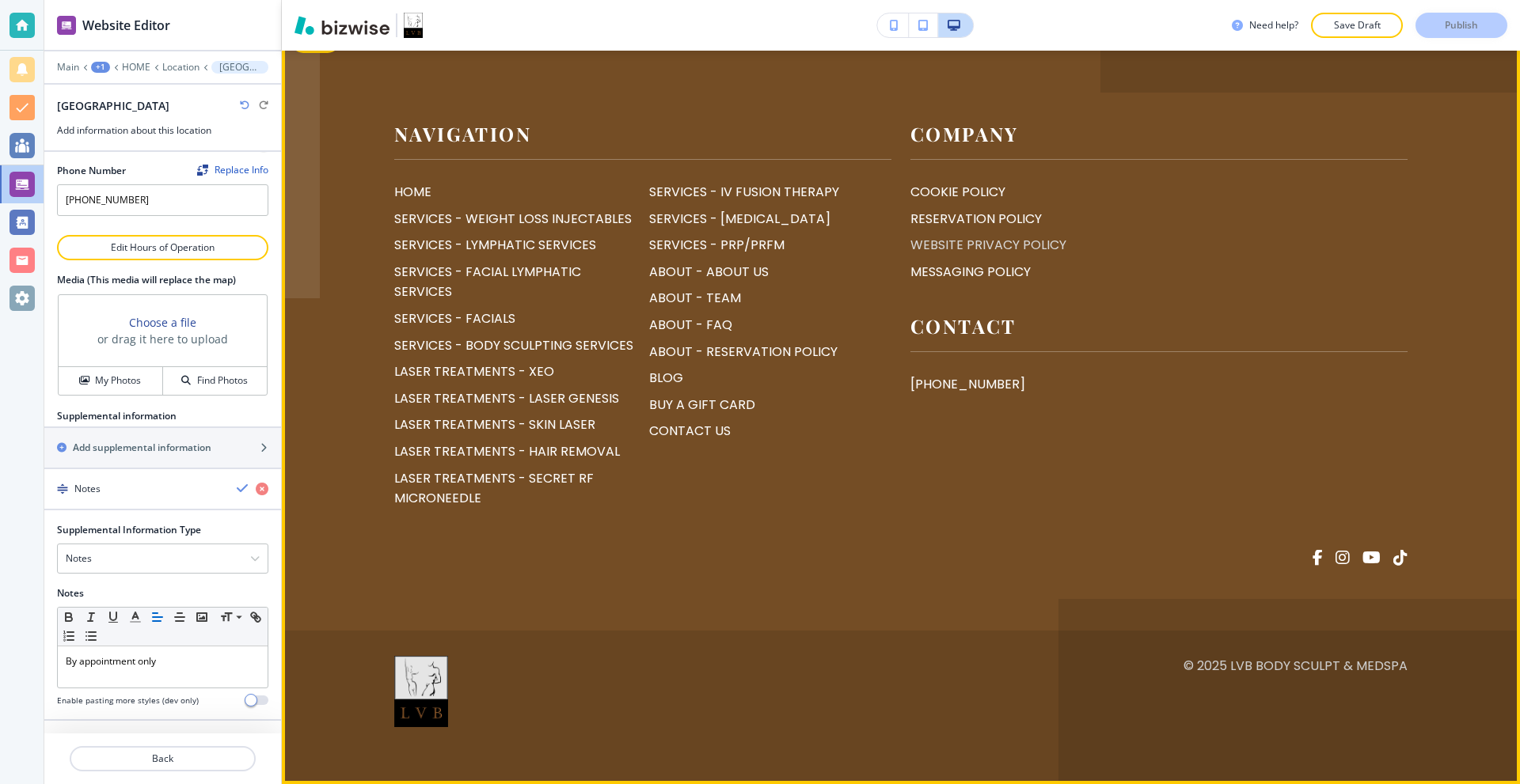
click at [989, 256] on p "WEBSITE PRIVACY POLICY" at bounding box center [988, 245] width 156 height 20
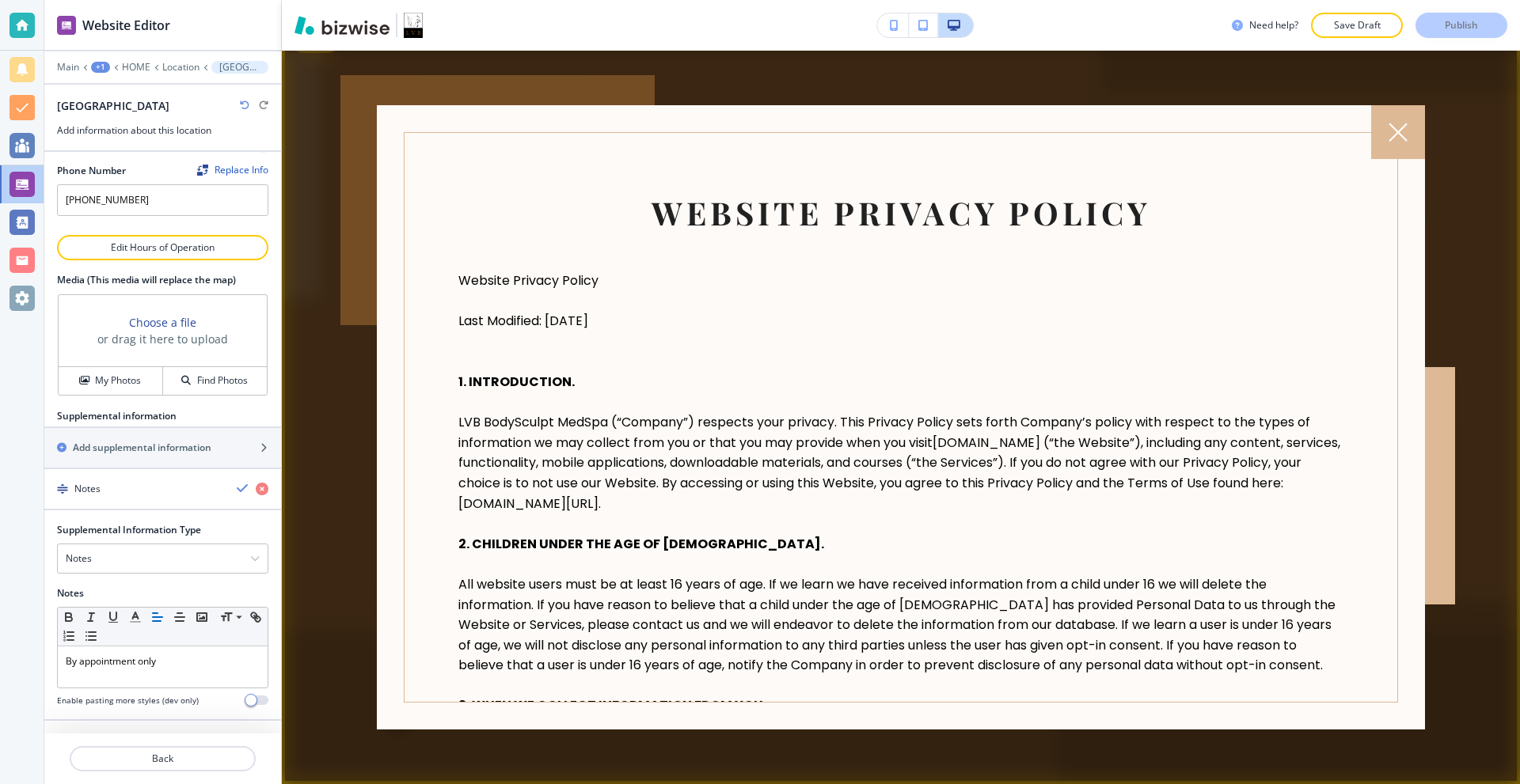
scroll to position [0, 0]
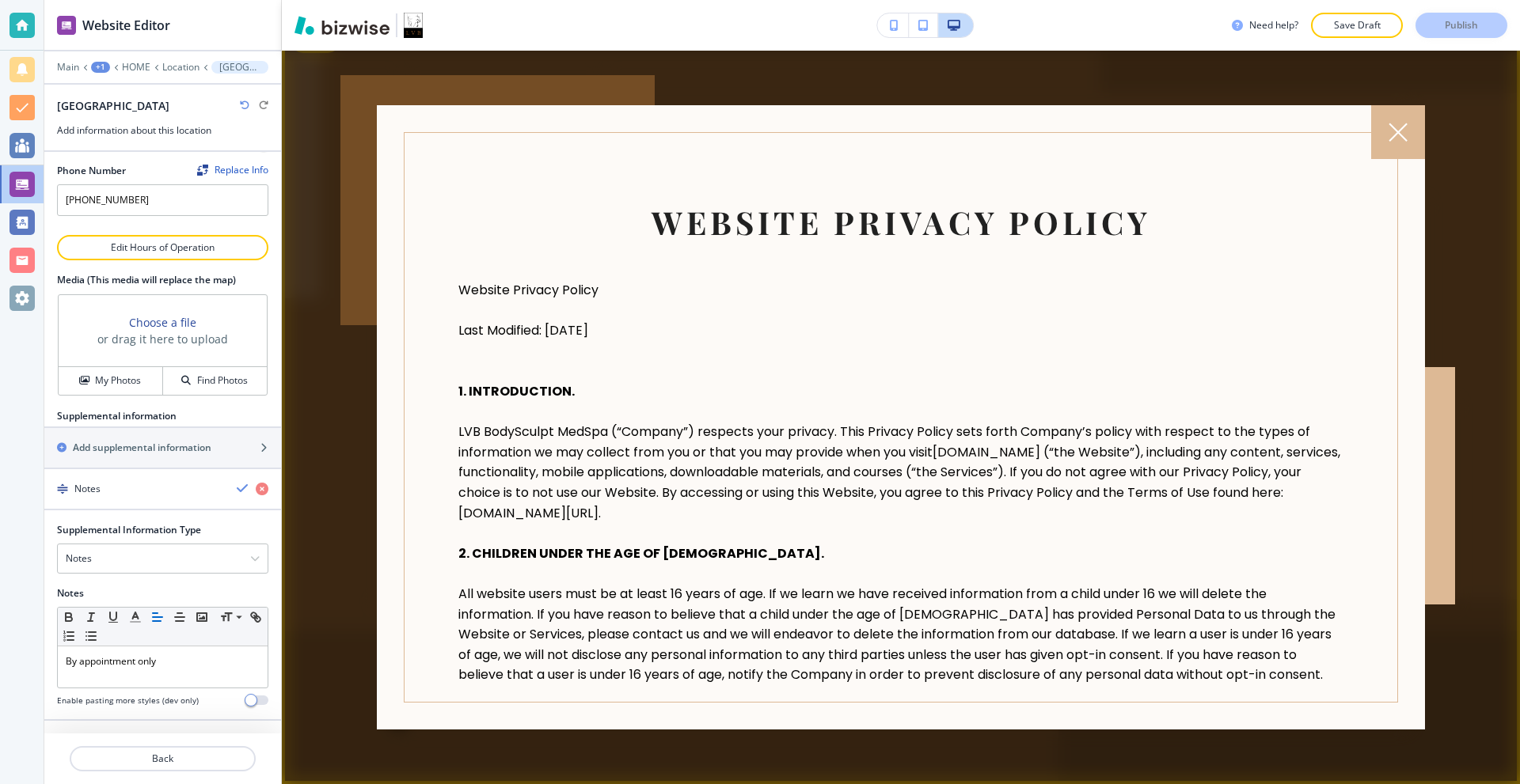
click at [1439, 109] on div at bounding box center [901, 417] width 1238 height 733
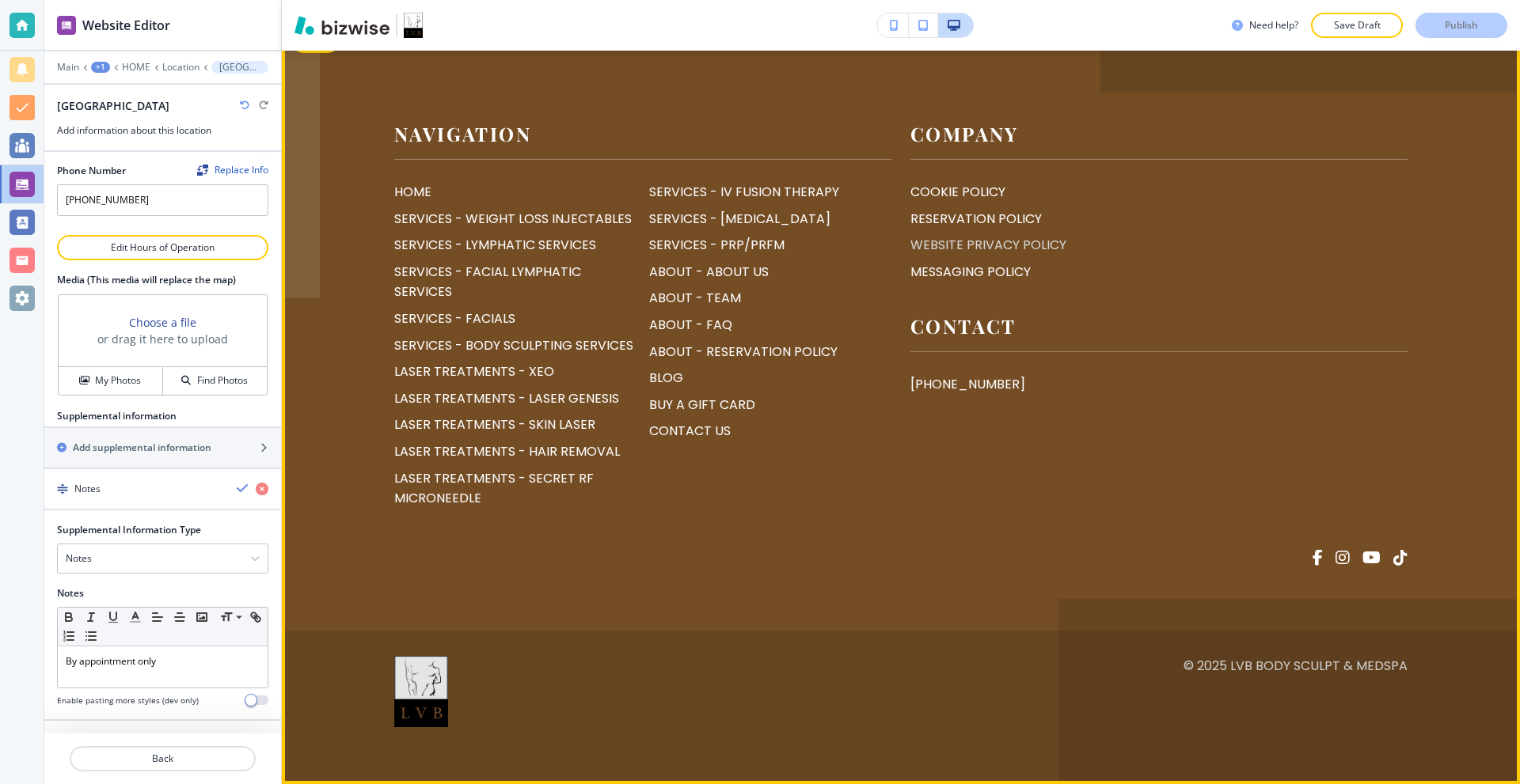
click at [960, 256] on p "WEBSITE PRIVACY POLICY" at bounding box center [988, 245] width 156 height 20
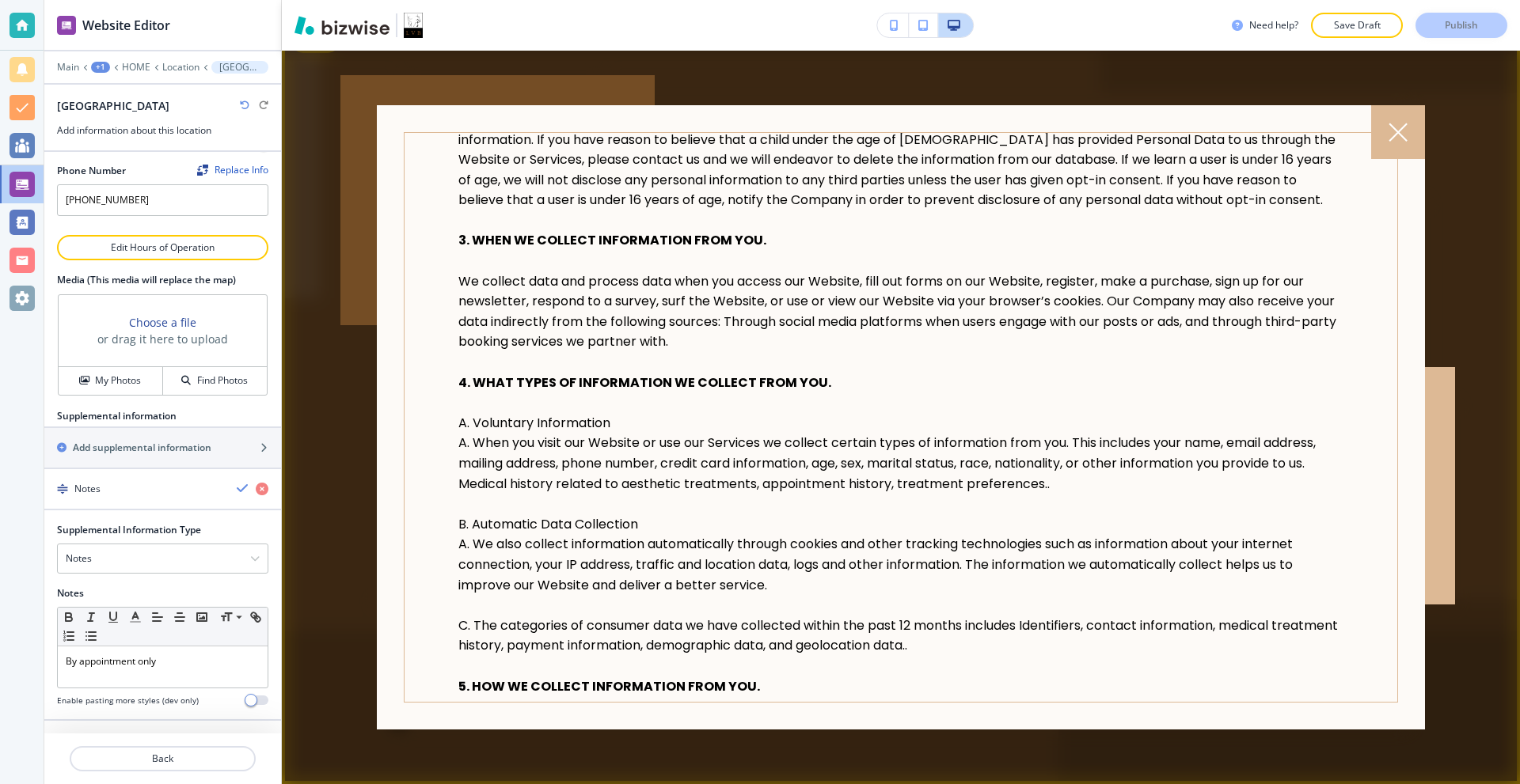
click at [569, 309] on span "We collect data and process data when you access our Website, fill out forms on…" at bounding box center [897, 312] width 877 height 79
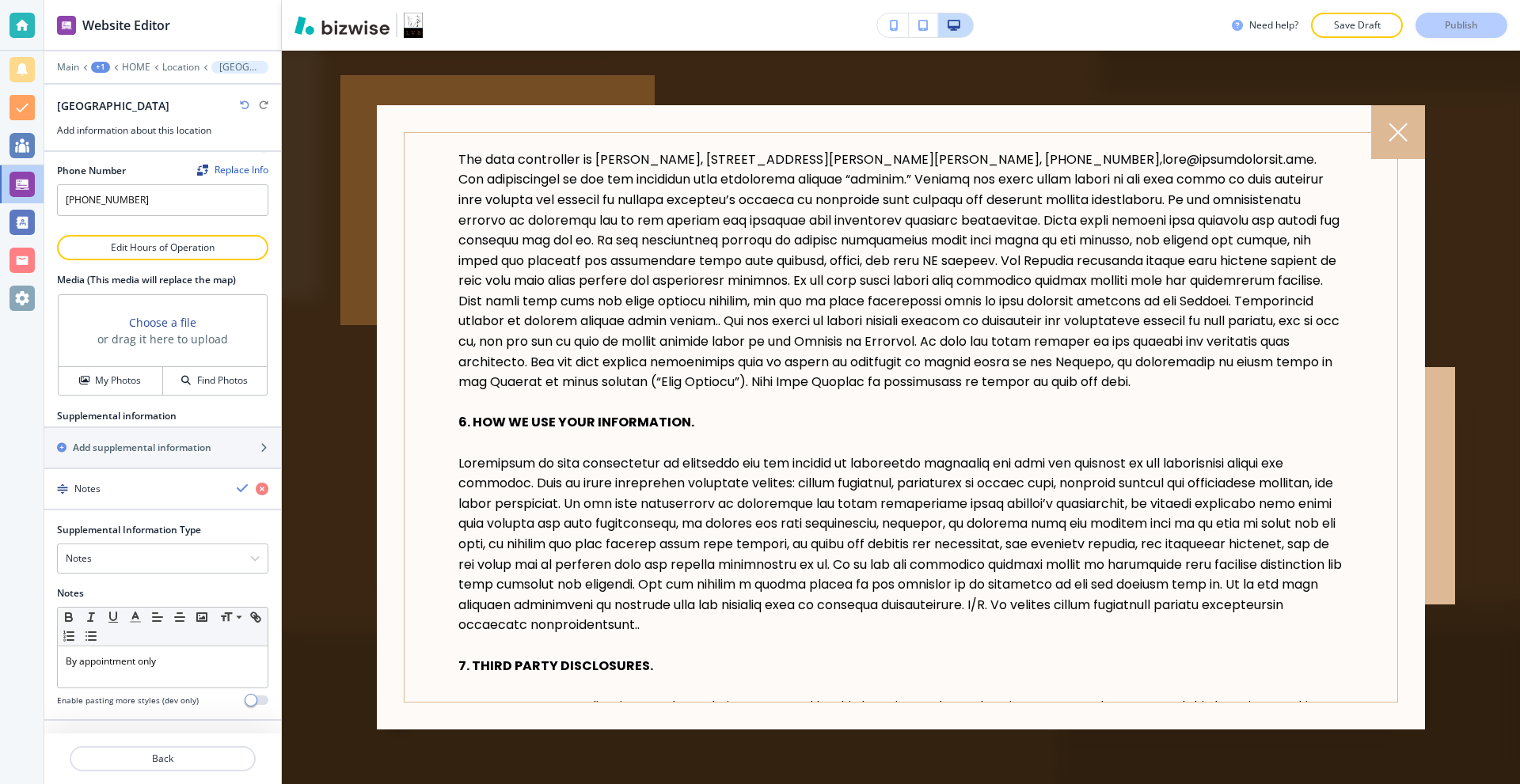
scroll to position [1583, 0]
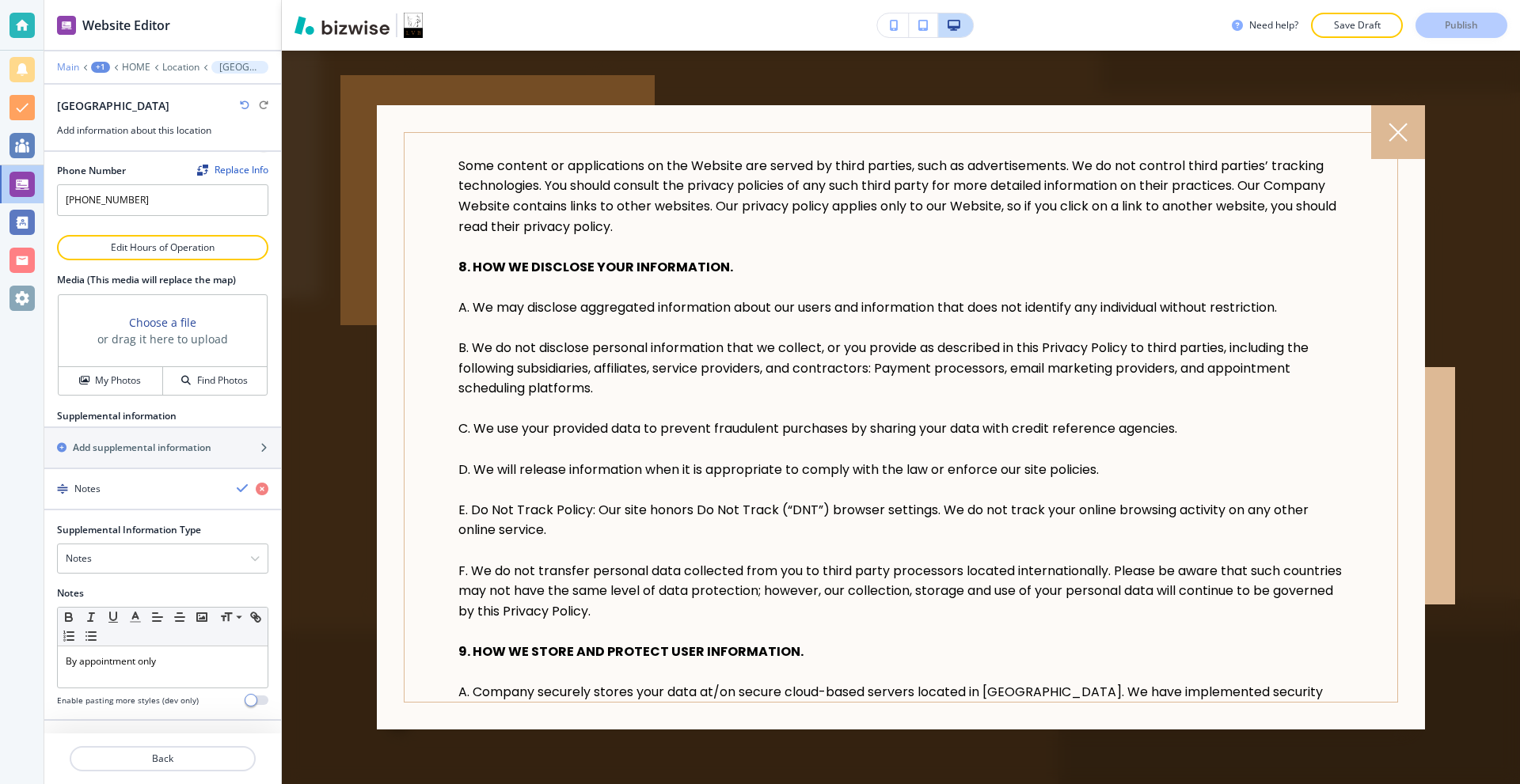
click at [72, 68] on p "Main" at bounding box center [68, 67] width 22 height 11
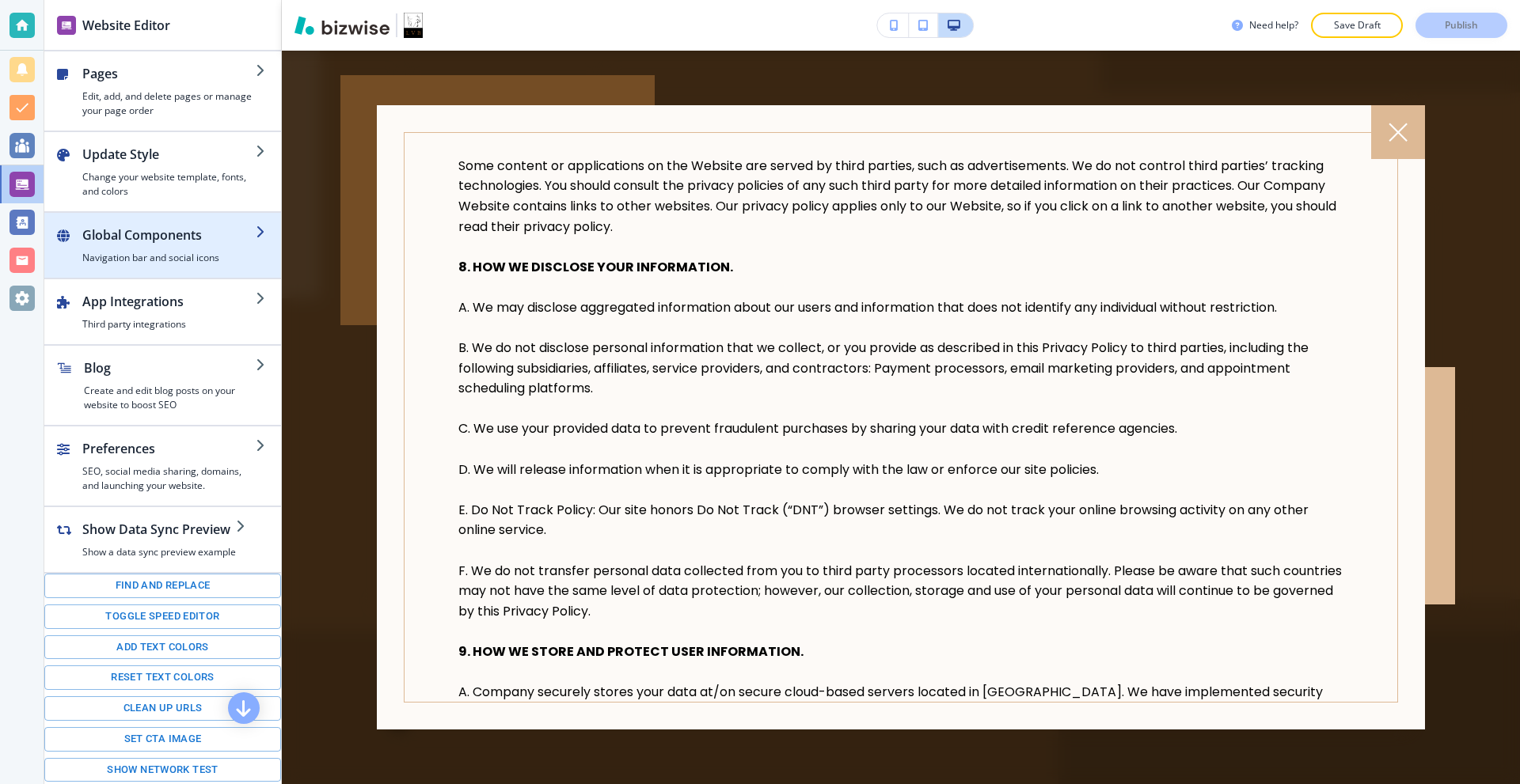
click at [192, 246] on div "button" at bounding box center [169, 248] width 173 height 7
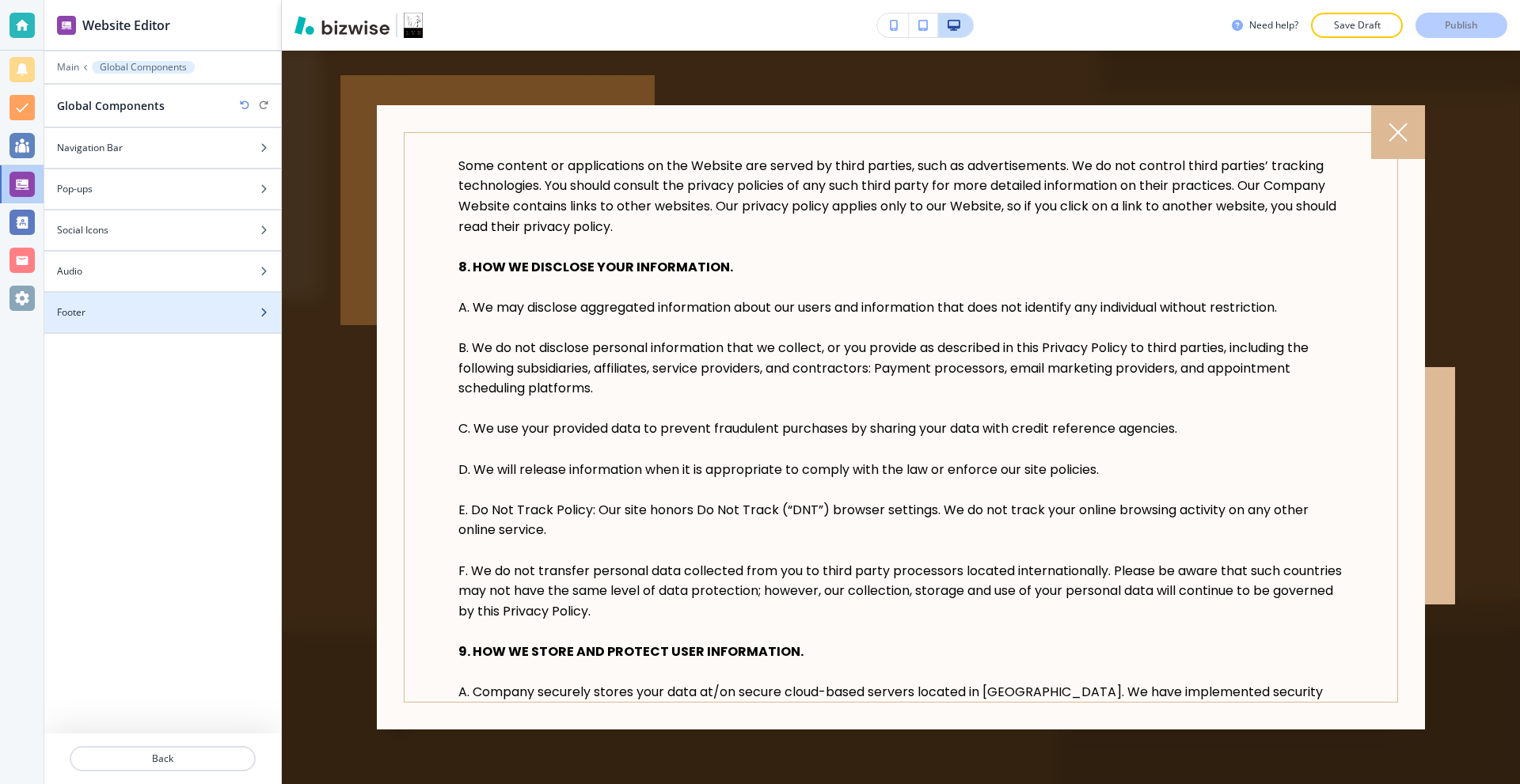
click at [111, 330] on div at bounding box center [163, 326] width 237 height 13
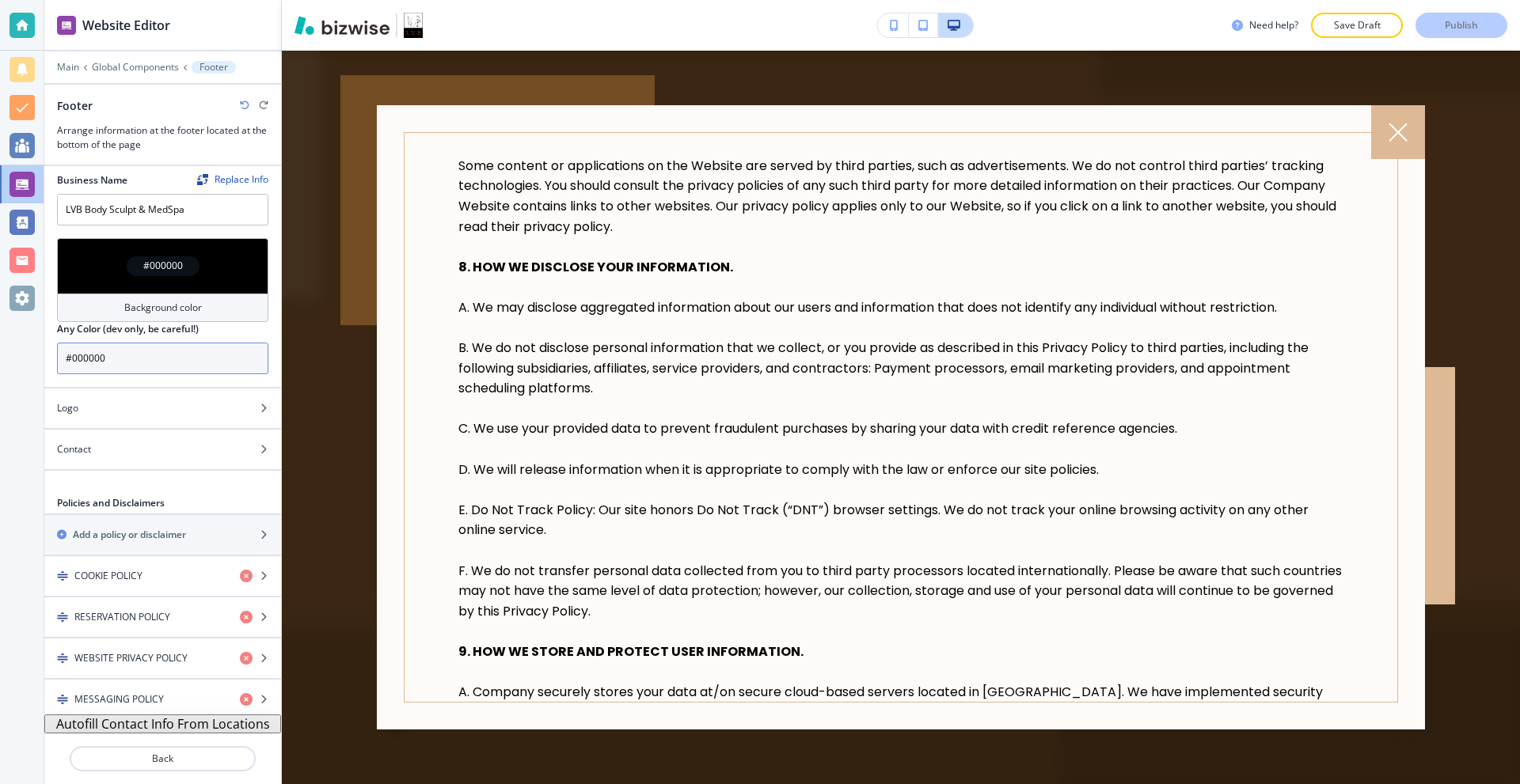
scroll to position [12, 0]
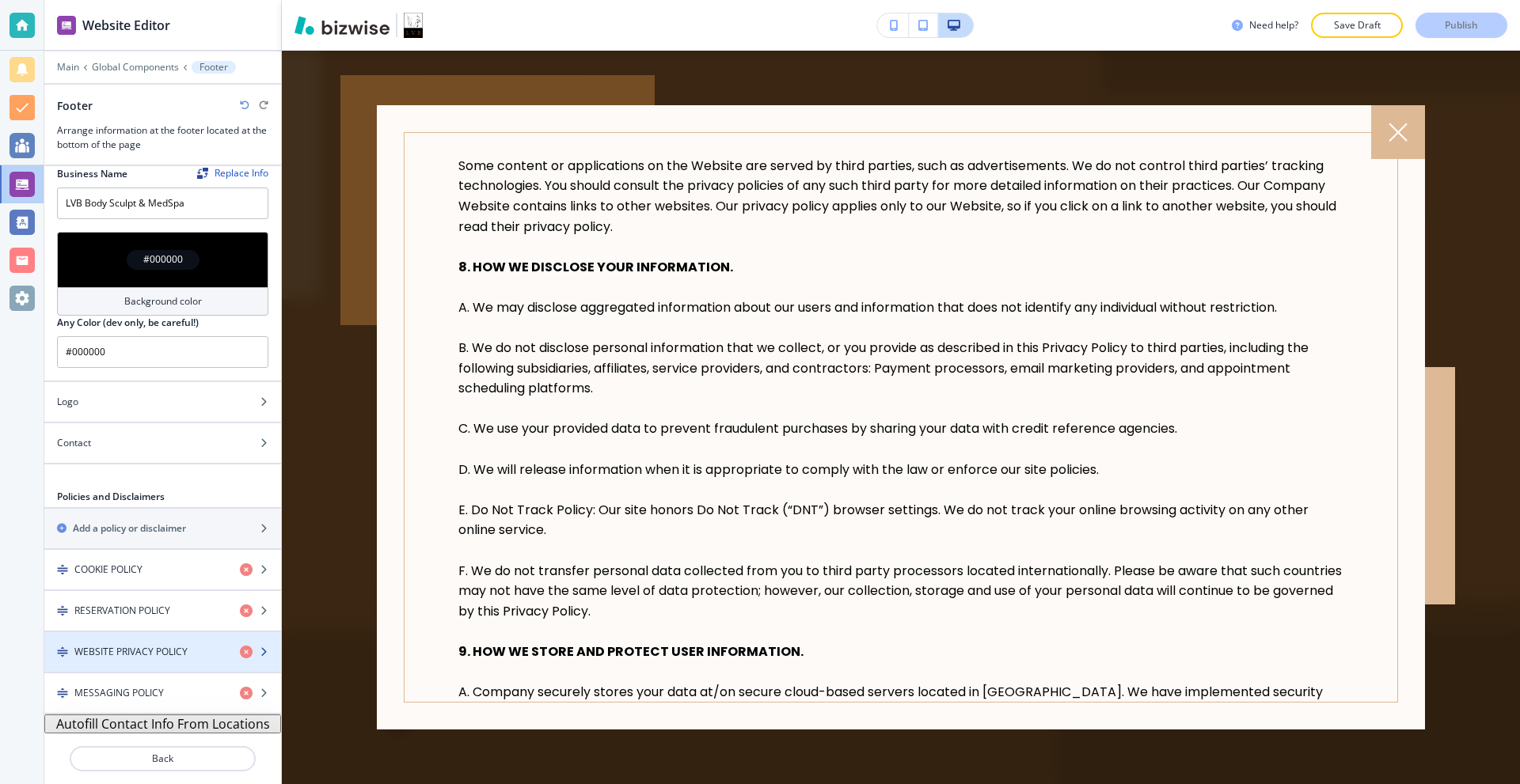
click at [135, 660] on div "button" at bounding box center [163, 665] width 237 height 13
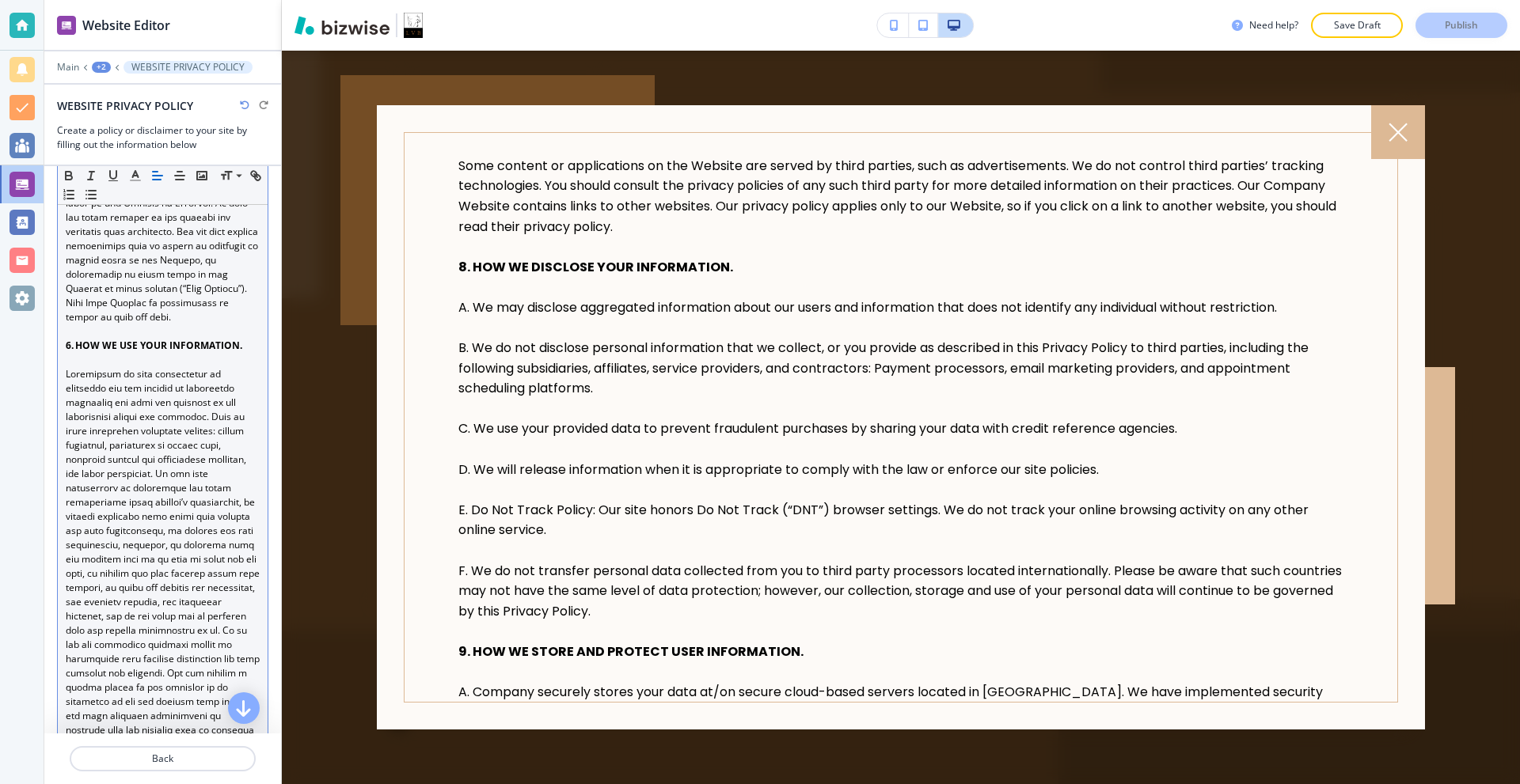
scroll to position [1900, 0]
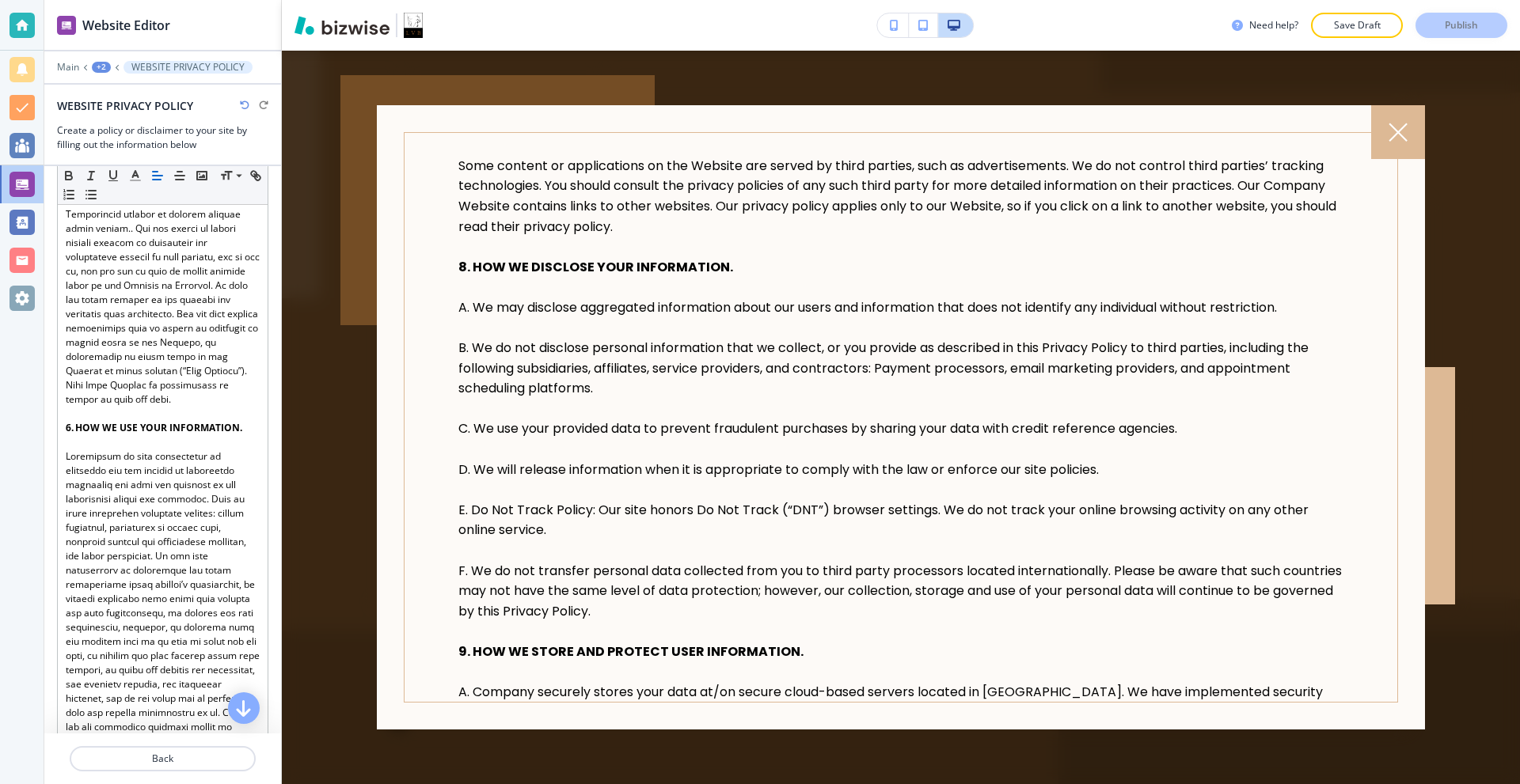
click at [106, 64] on div "+2" at bounding box center [101, 67] width 19 height 11
click at [120, 114] on p "Footer" at bounding box center [142, 120] width 81 height 14
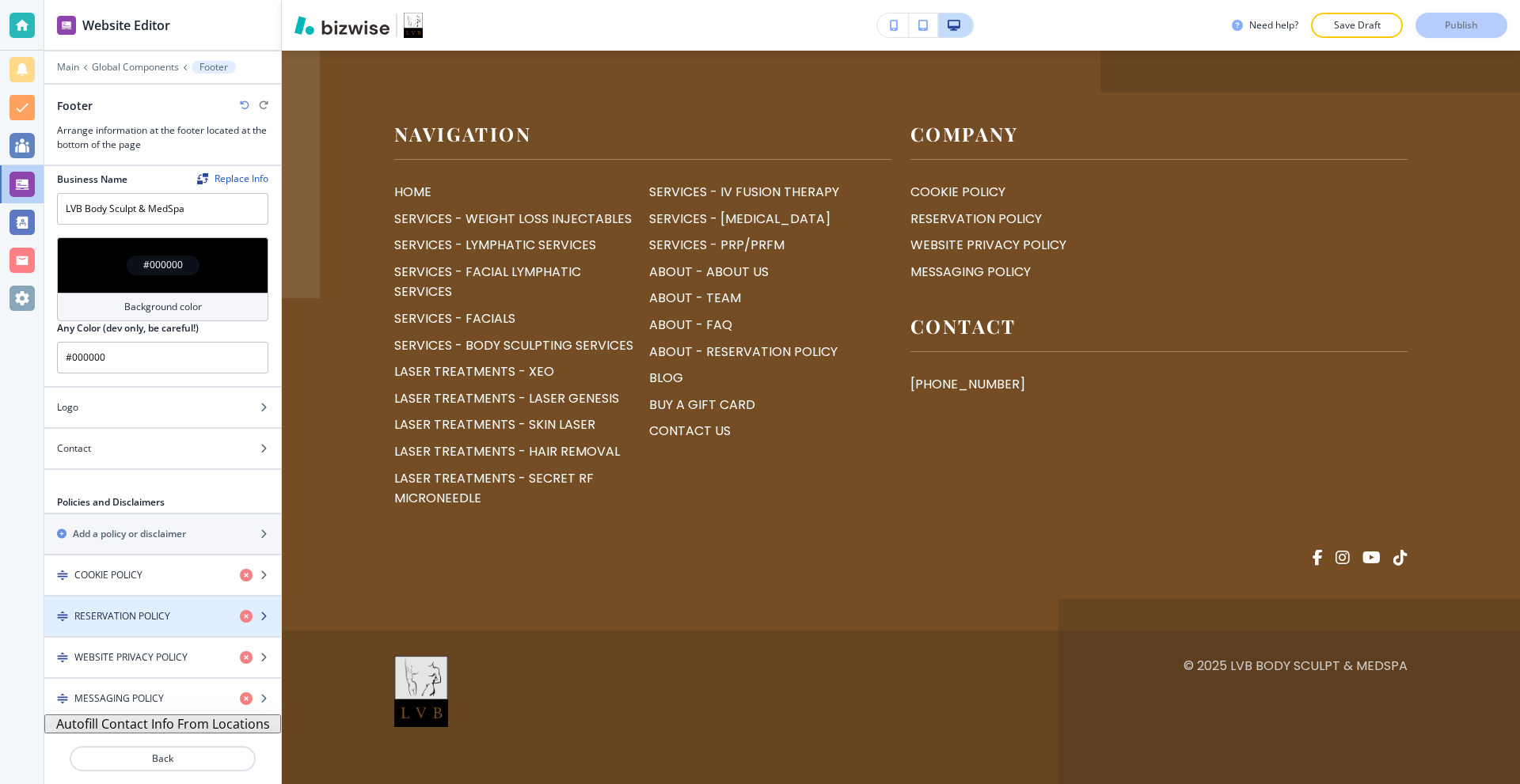
scroll to position [12, 0]
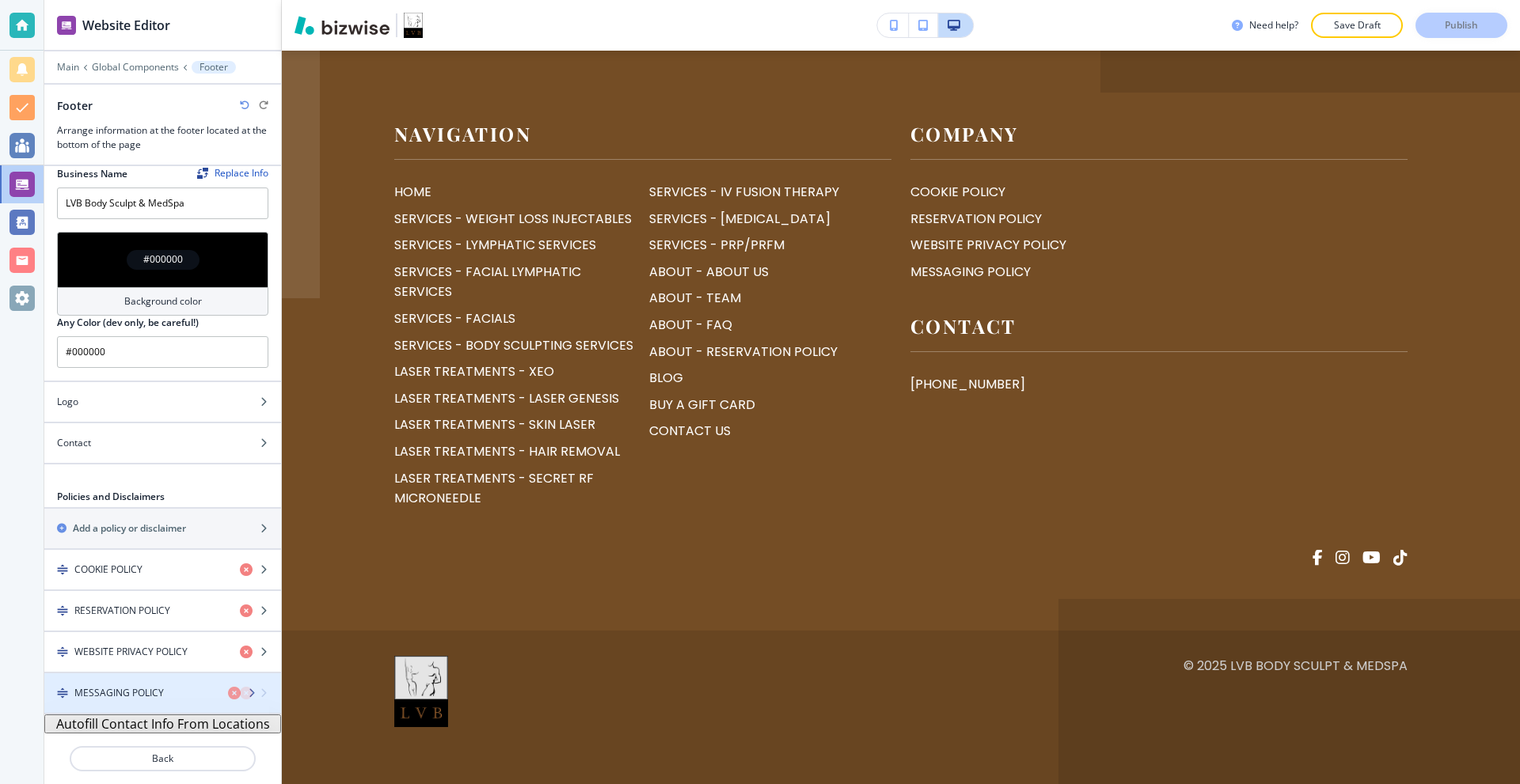
click at [164, 691] on div "MESSAGING POLICY" at bounding box center [136, 693] width 183 height 14
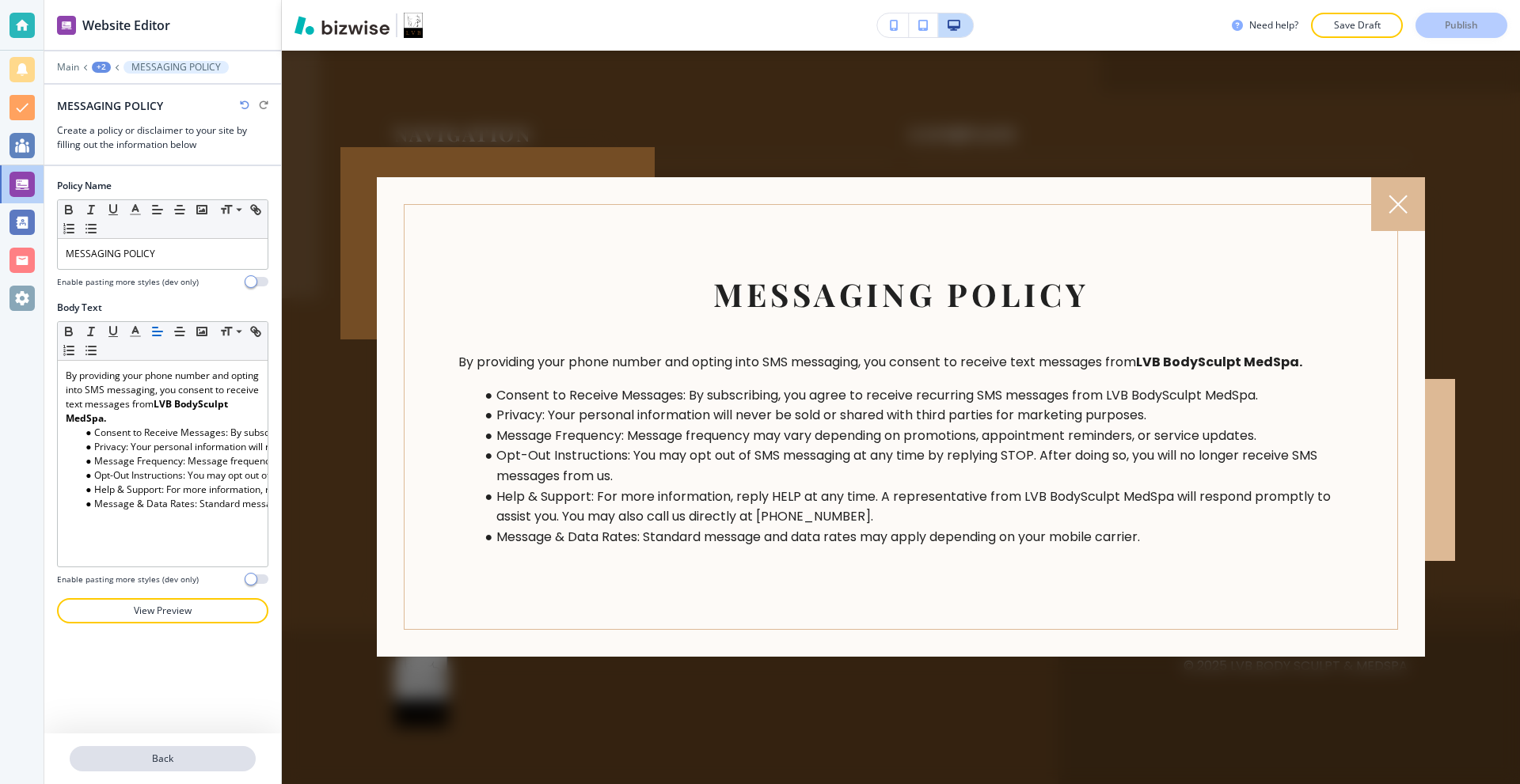
click at [119, 744] on div at bounding box center [163, 739] width 237 height 13
click at [146, 761] on p "Back" at bounding box center [163, 759] width 183 height 14
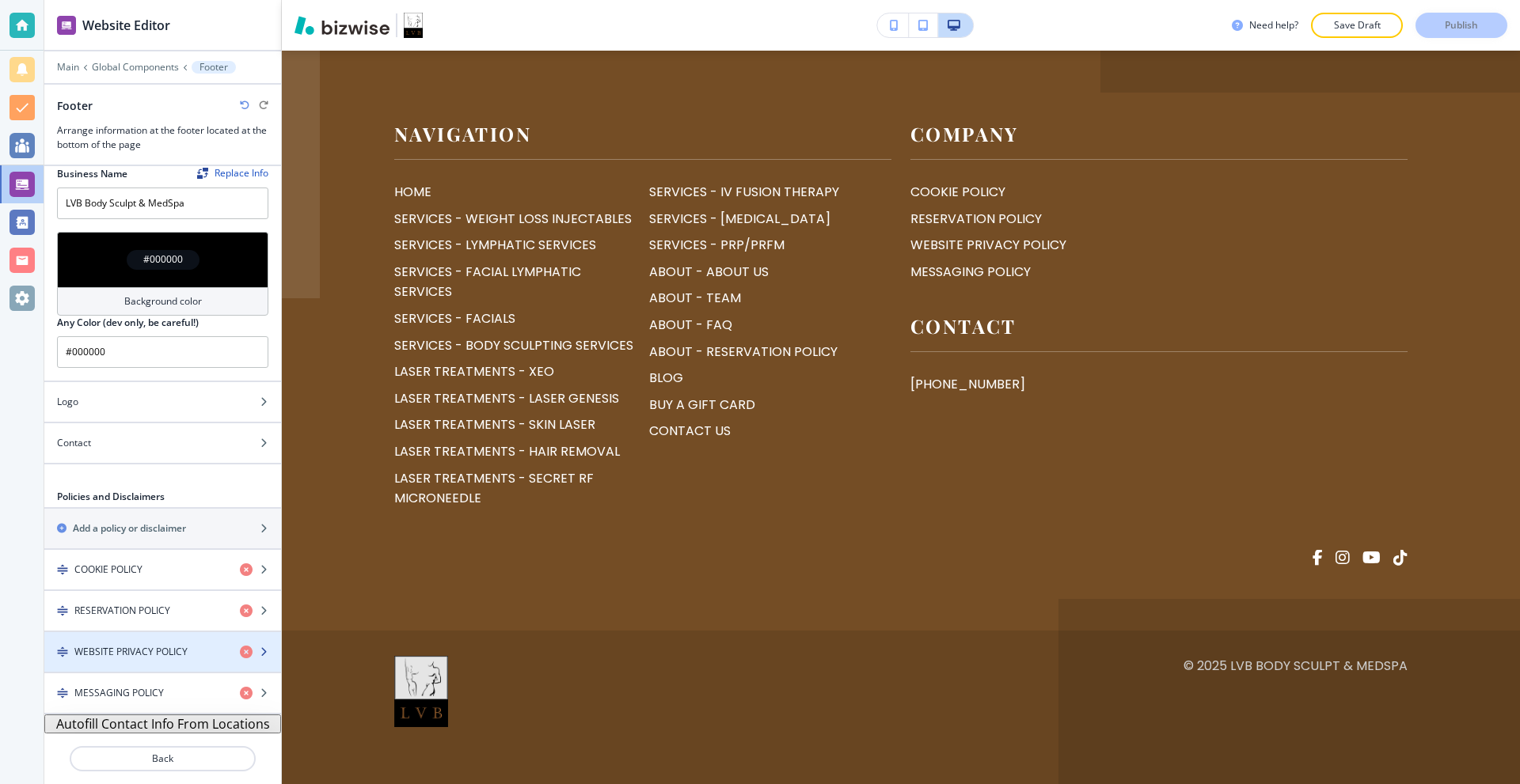
click at [147, 647] on h4 "WEBSITE PRIVACY POLICY" at bounding box center [131, 652] width 113 height 14
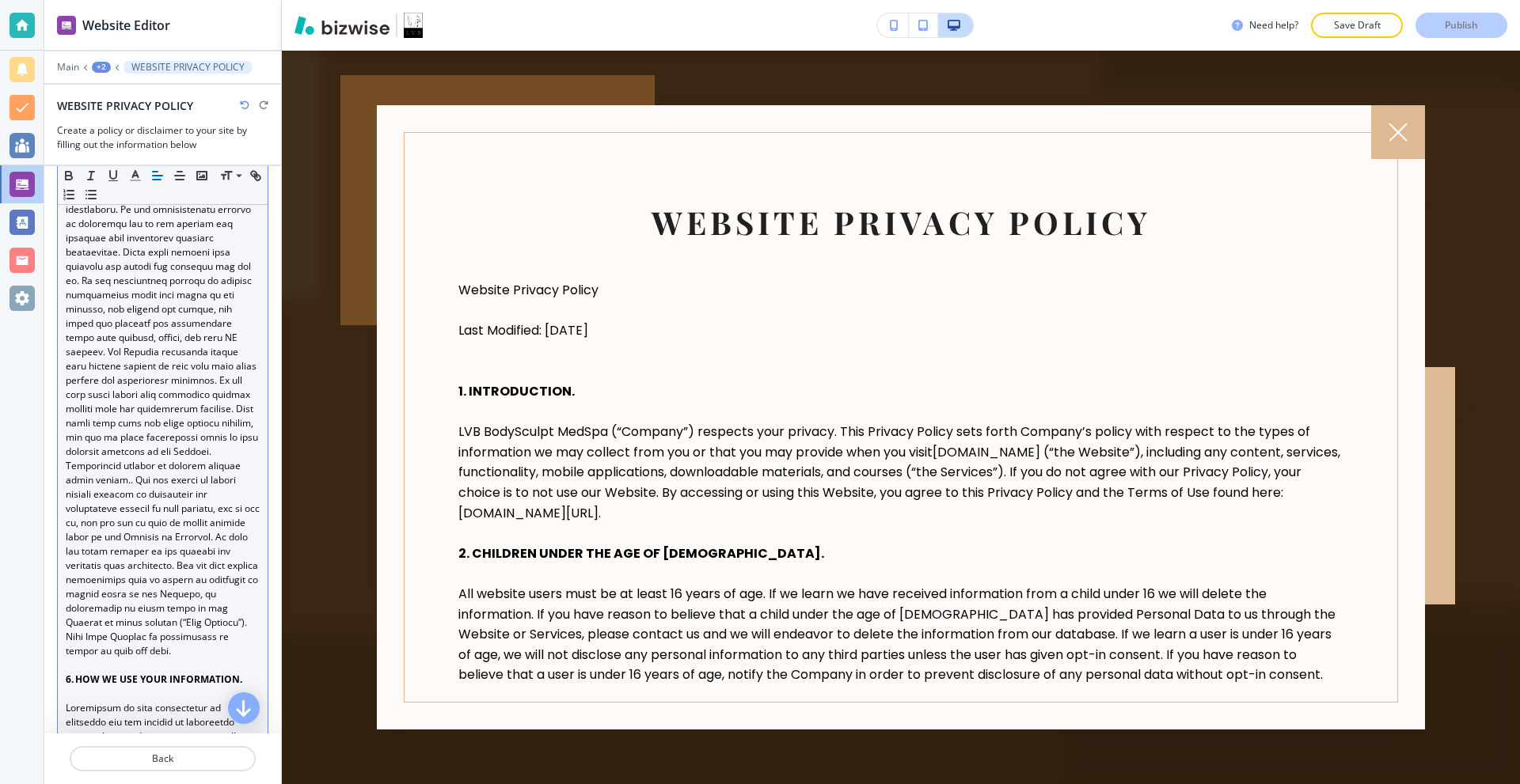
scroll to position [1900, 0]
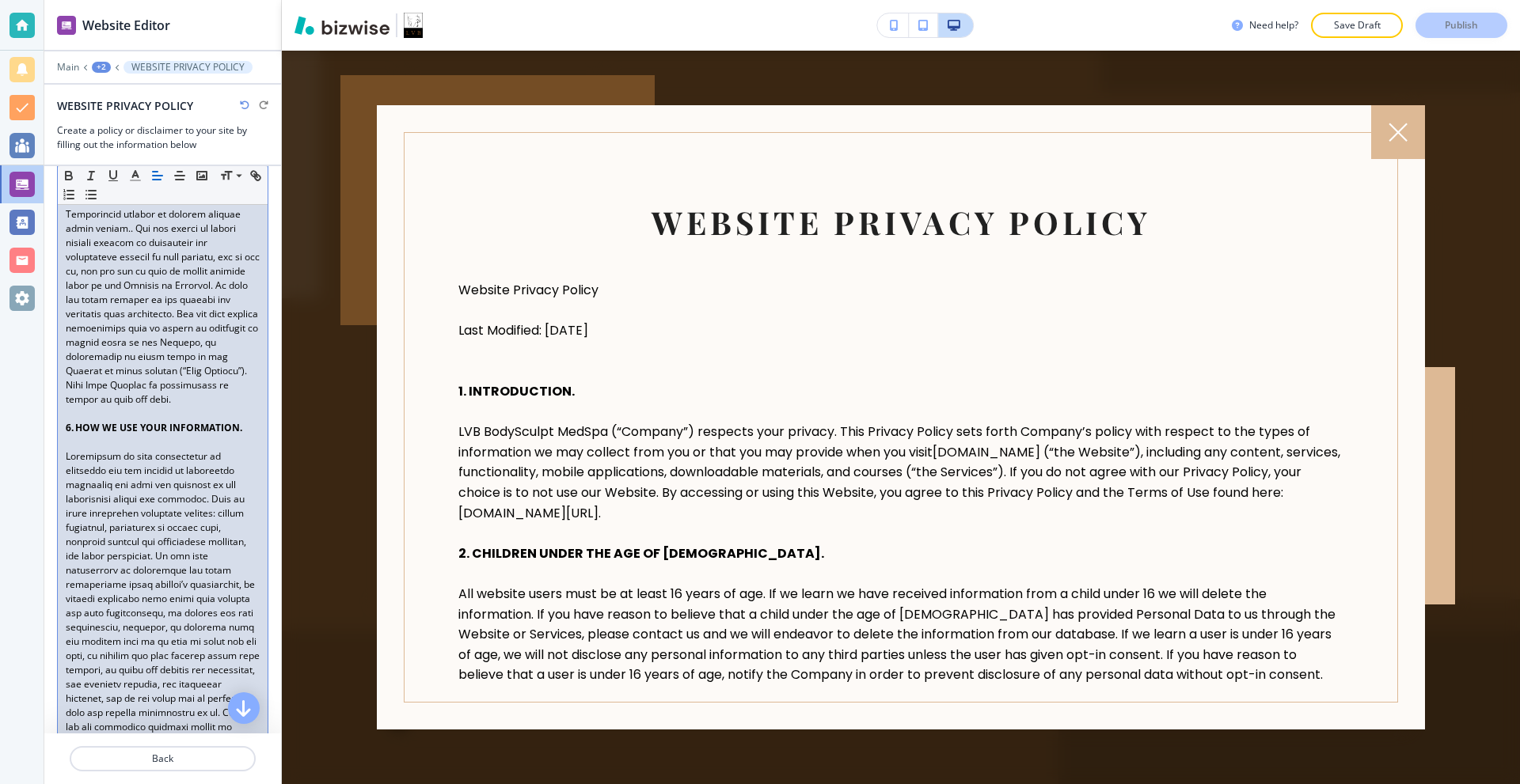
click at [238, 406] on link at bounding box center [163, 128] width 196 height 555
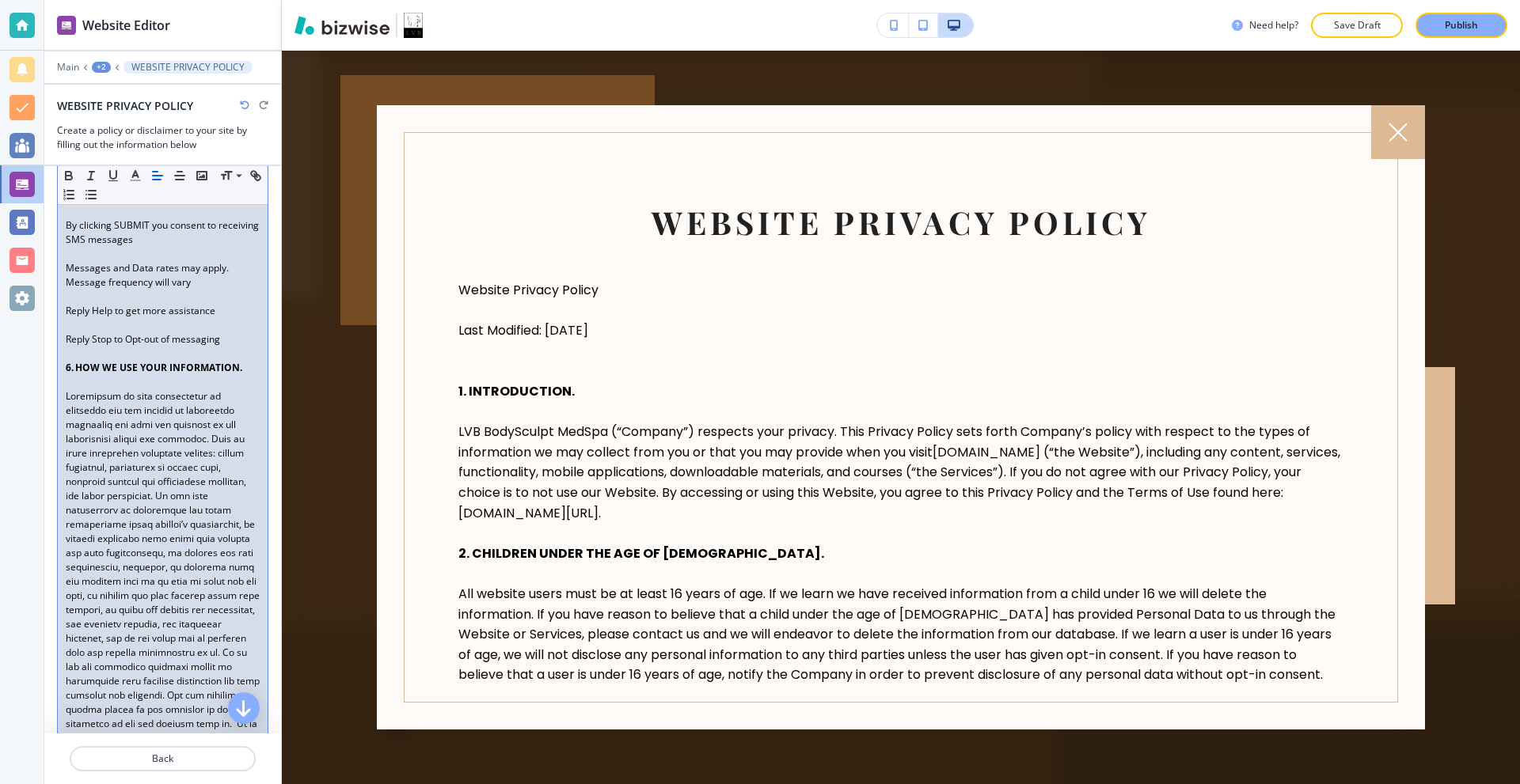
scroll to position [2137, 0]
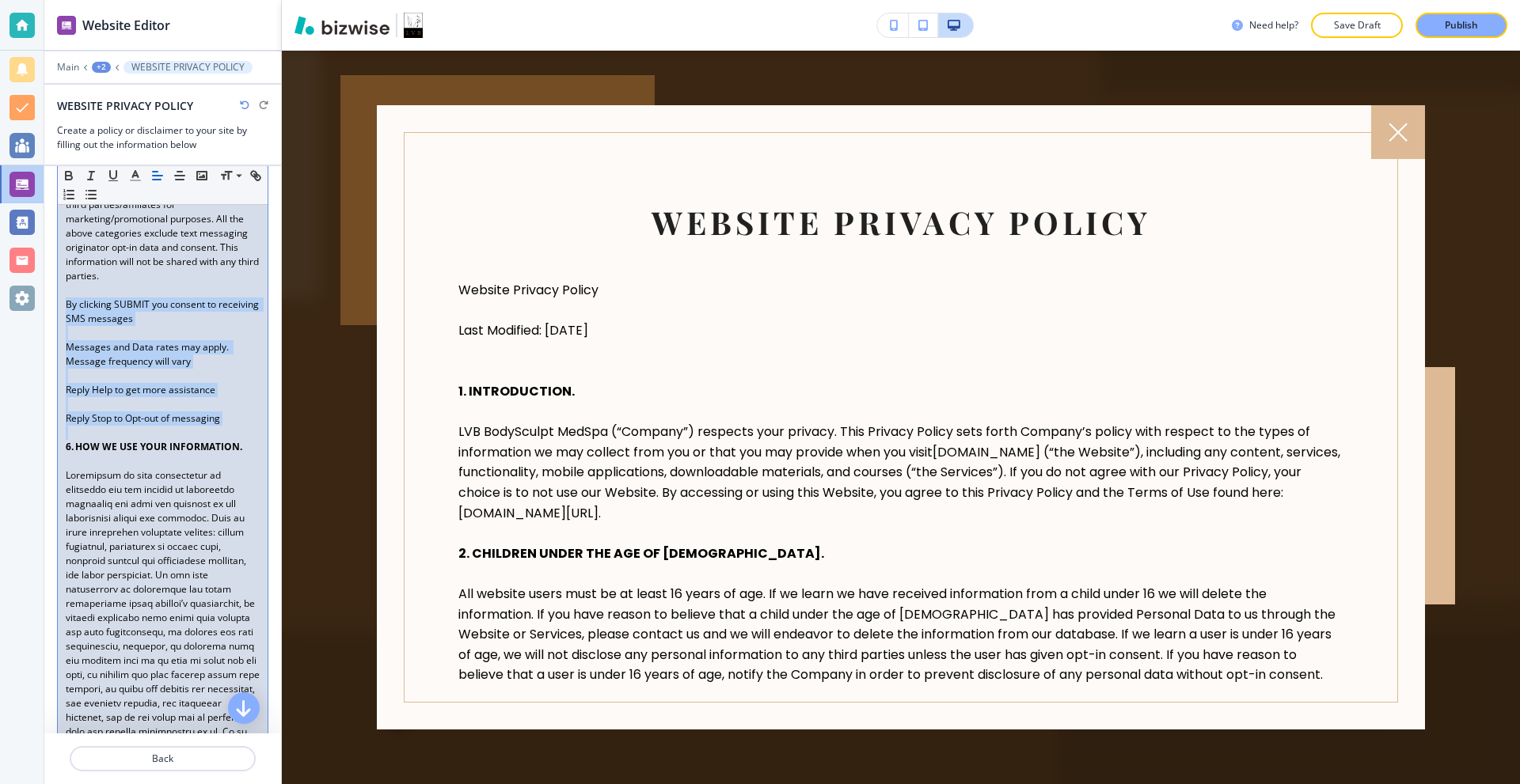
drag, startPoint x: 219, startPoint y: 493, endPoint x: 57, endPoint y: 381, distance: 196.9
click at [96, 191] on line "button" at bounding box center [92, 191] width 7 height 0
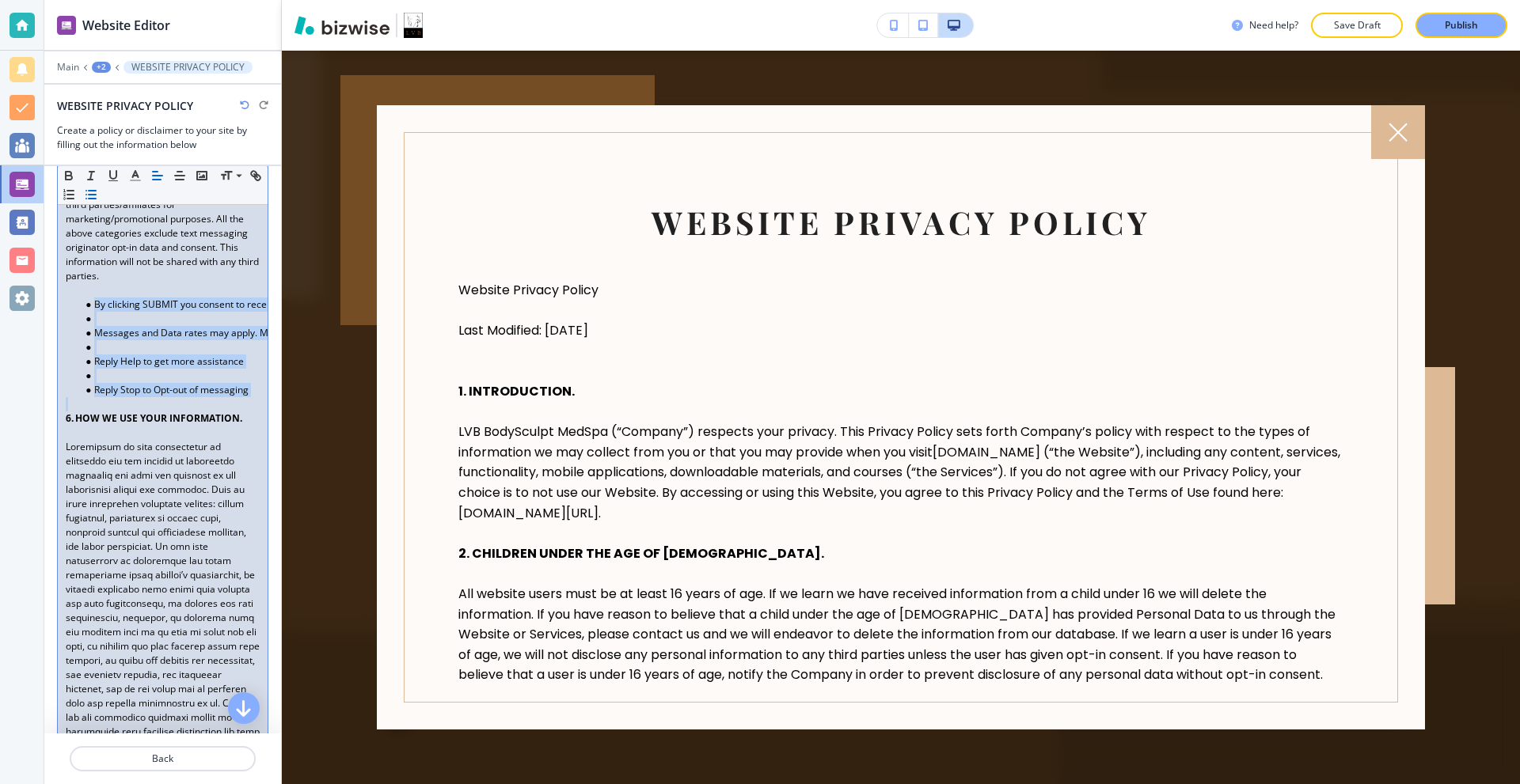
click at [112, 326] on li at bounding box center [169, 318] width 179 height 14
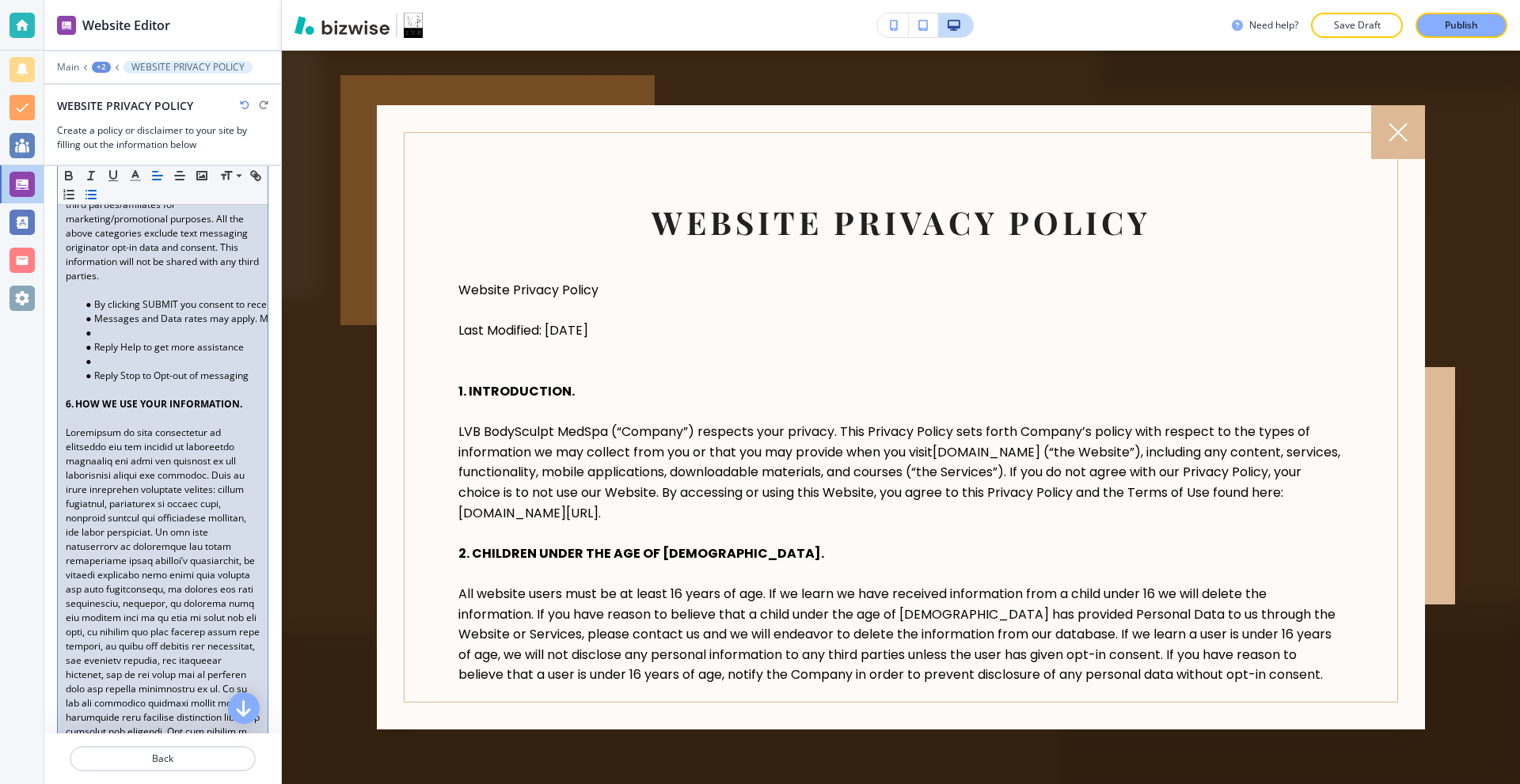
click at [111, 340] on li at bounding box center [169, 333] width 179 height 14
click at [113, 355] on li at bounding box center [169, 347] width 179 height 14
click at [88, 297] on p at bounding box center [163, 290] width 194 height 14
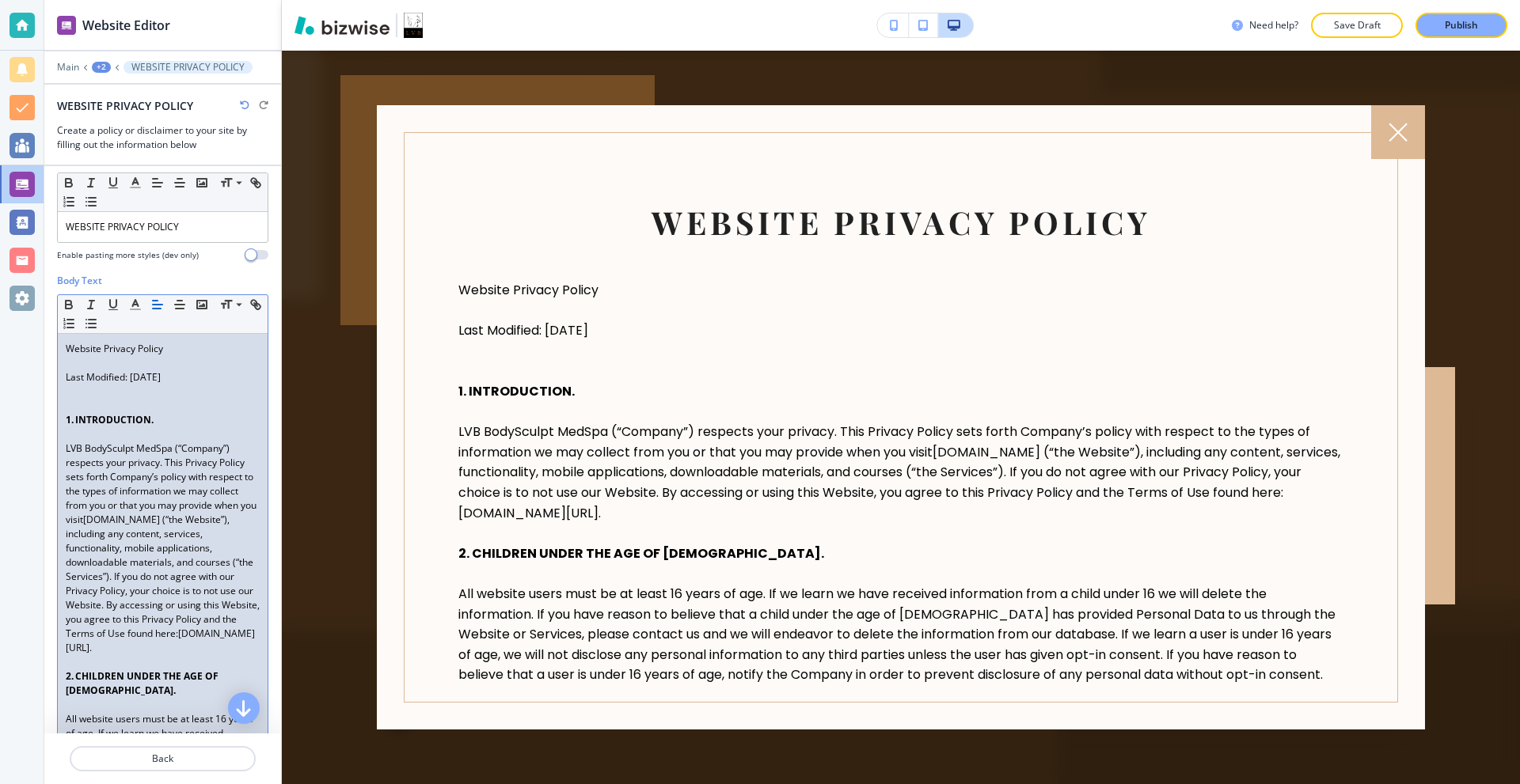
scroll to position [0, 0]
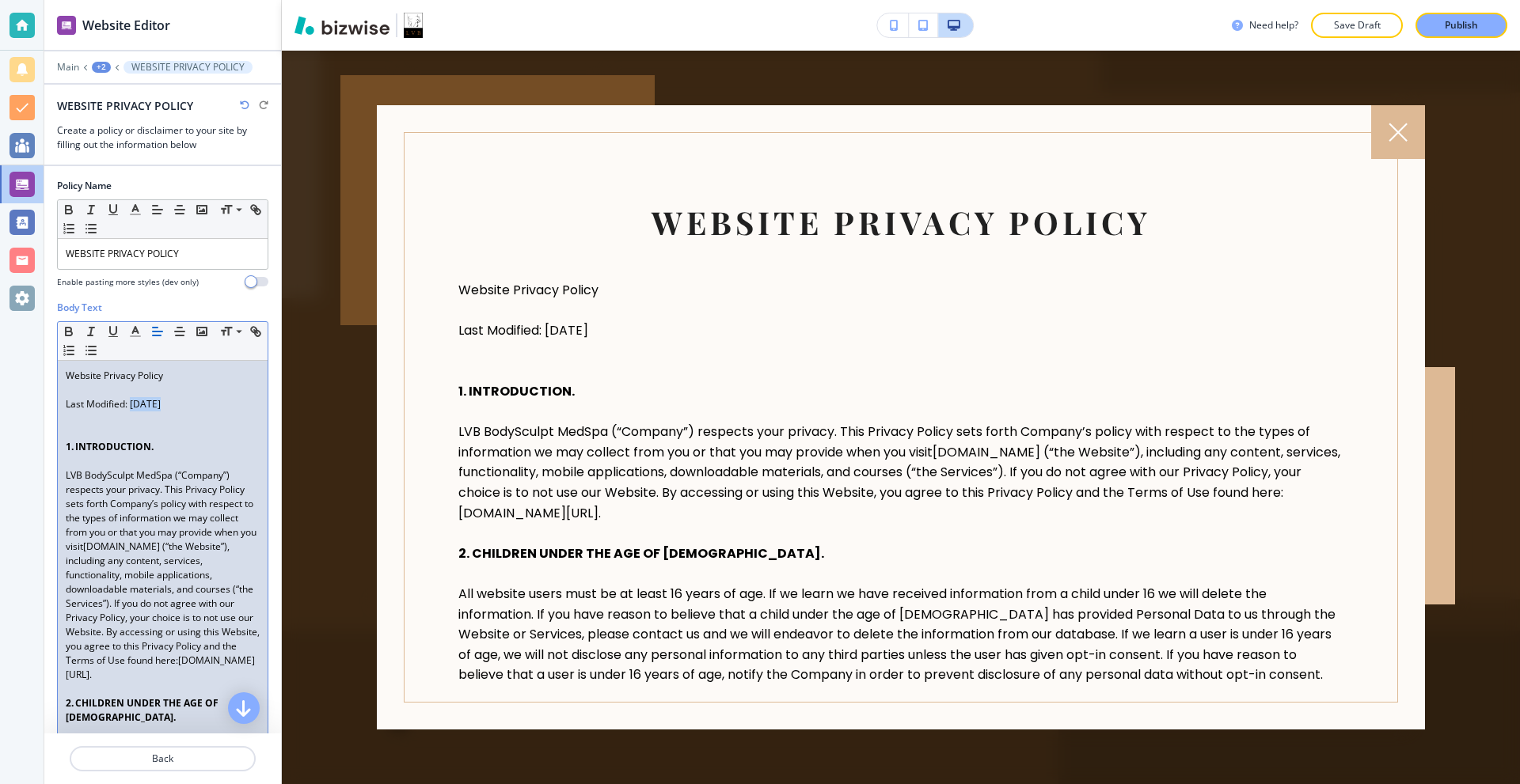
drag, startPoint x: 159, startPoint y: 405, endPoint x: 131, endPoint y: 408, distance: 28.2
click at [131, 408] on span "Last Modified: Aug 10, 2025" at bounding box center [113, 404] width 95 height 13
click at [16, 19] on div at bounding box center [22, 25] width 25 height 25
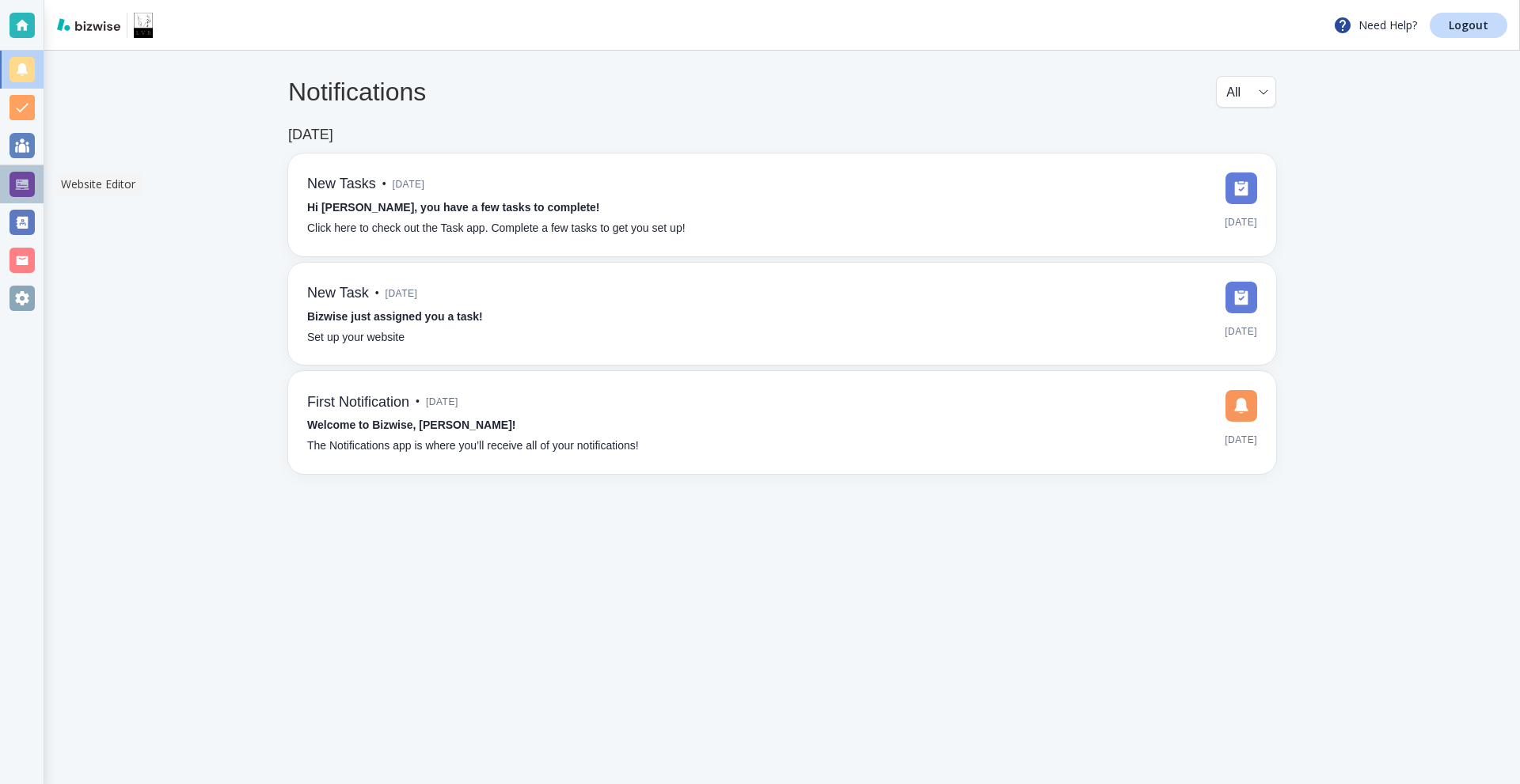
click at [22, 189] on div at bounding box center [22, 184] width 25 height 25
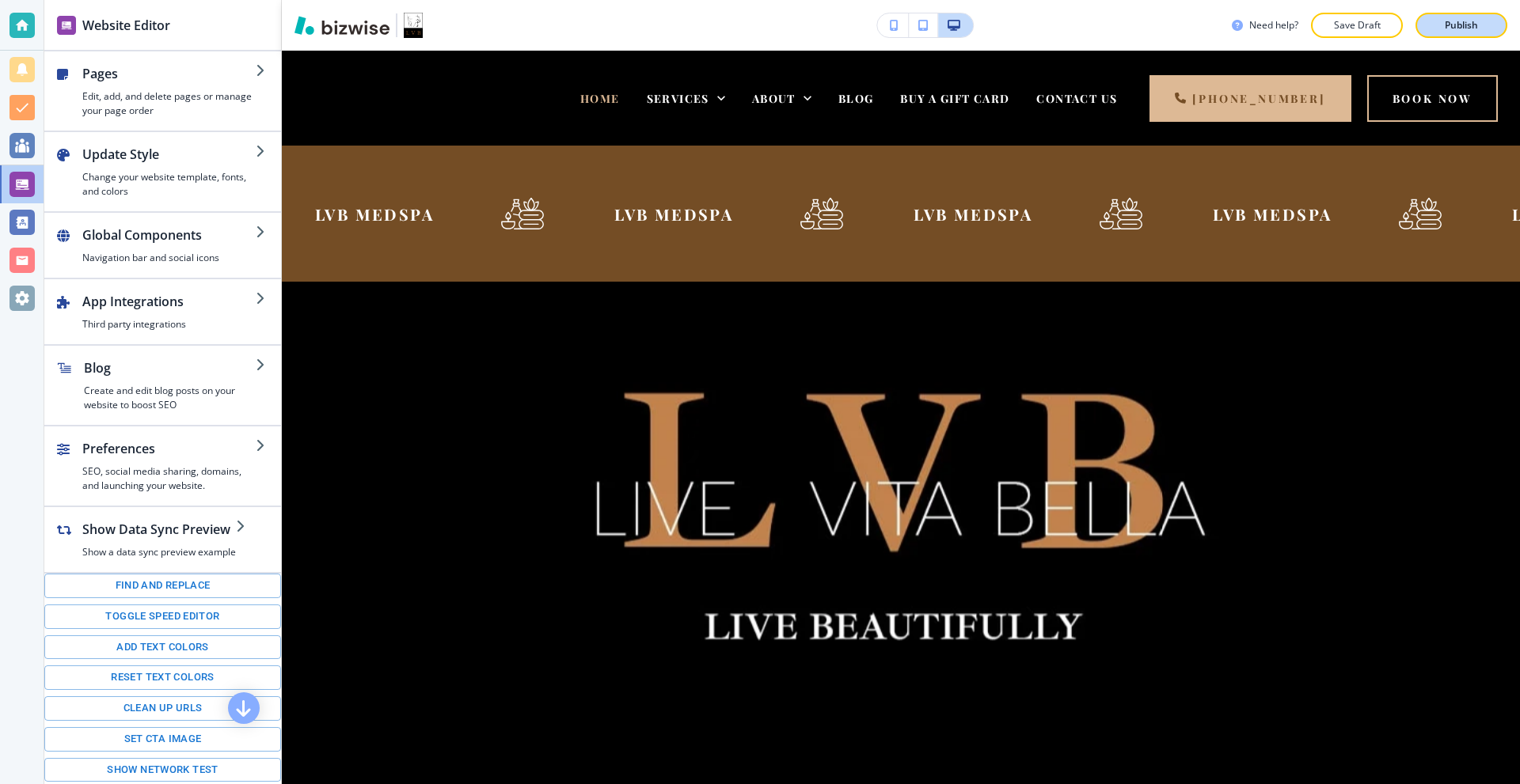
click at [1454, 26] on p "Publish" at bounding box center [1460, 25] width 33 height 14
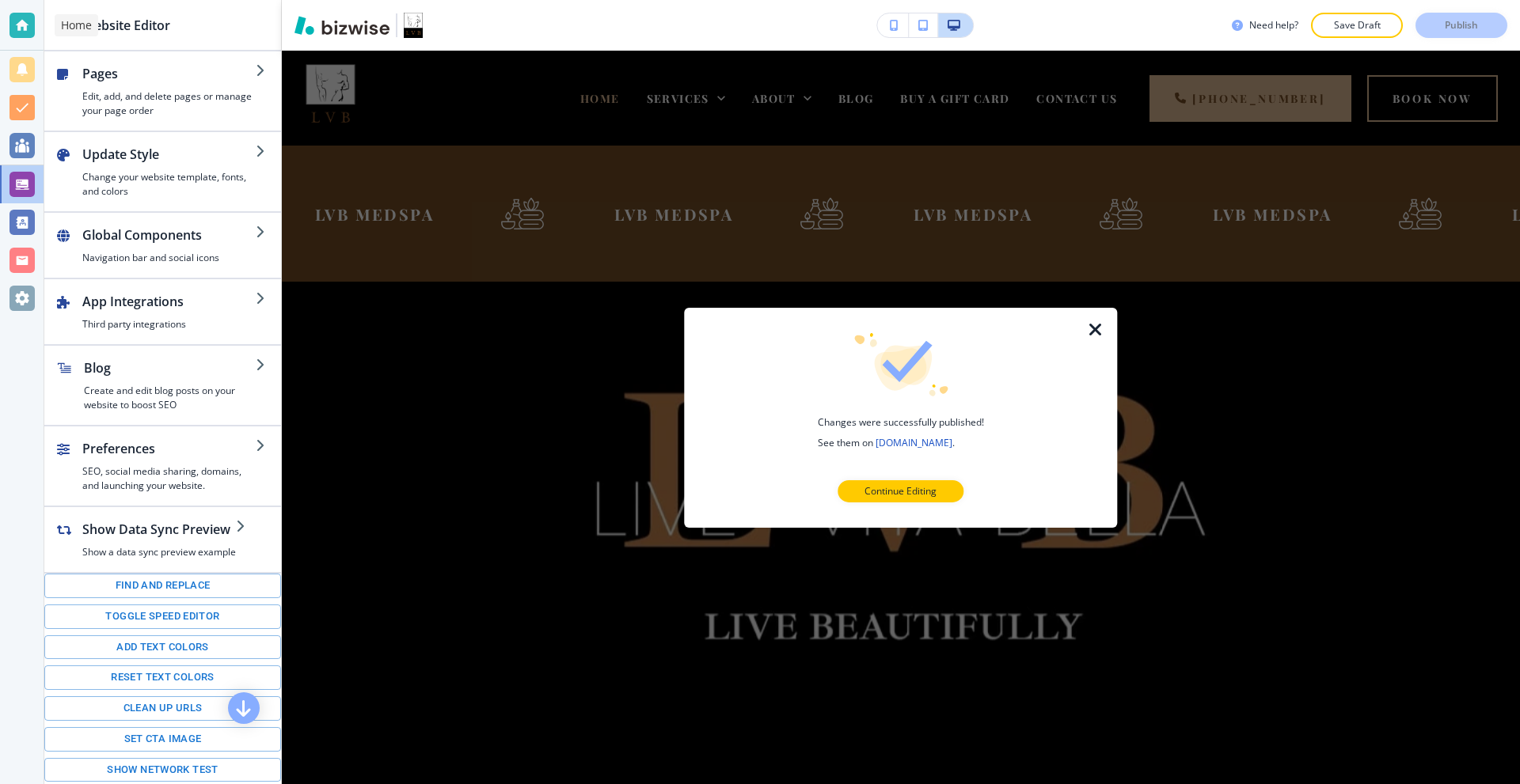
click at [20, 20] on div at bounding box center [22, 25] width 25 height 25
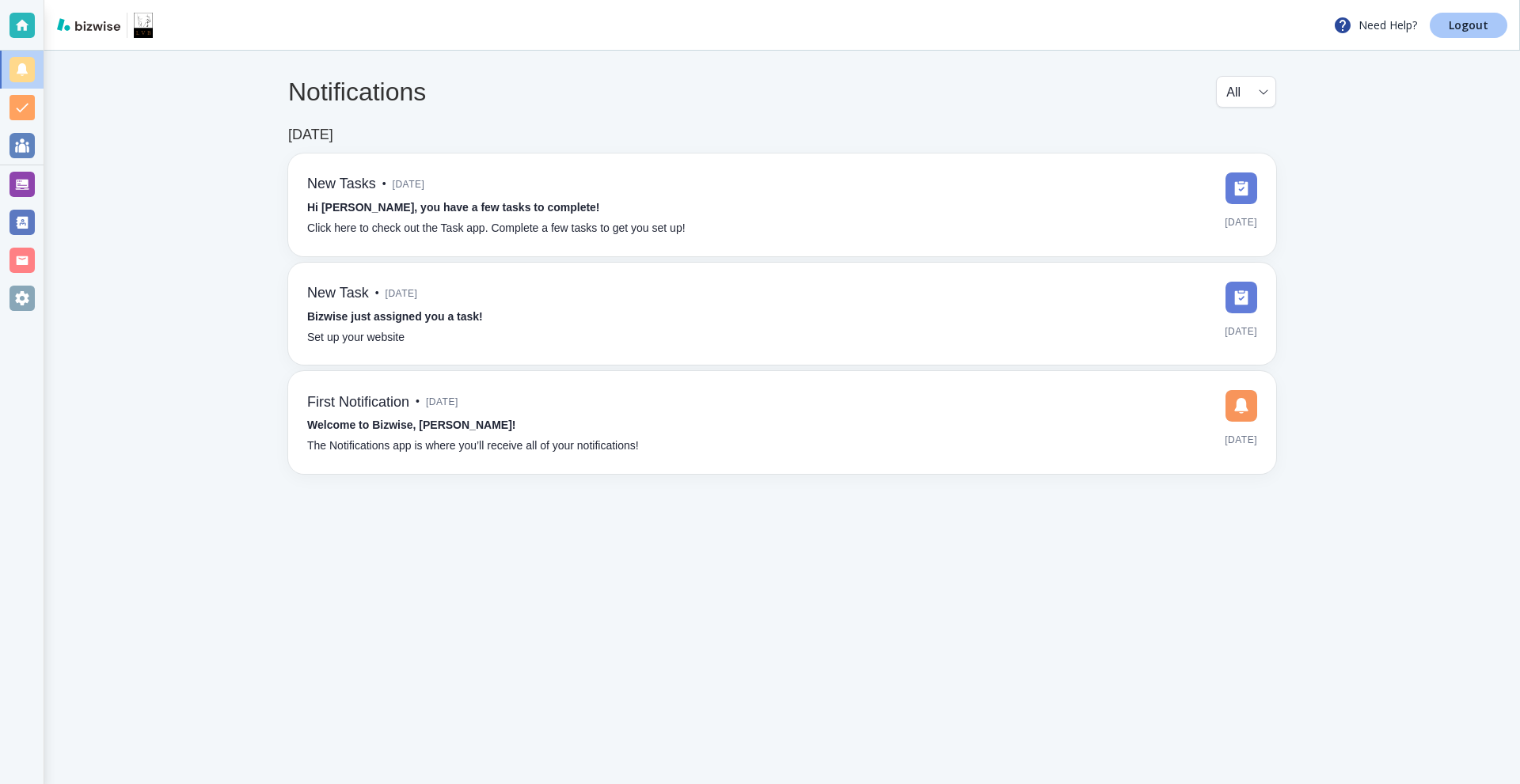
click at [1459, 23] on p "Logout" at bounding box center [1468, 24] width 40 height 11
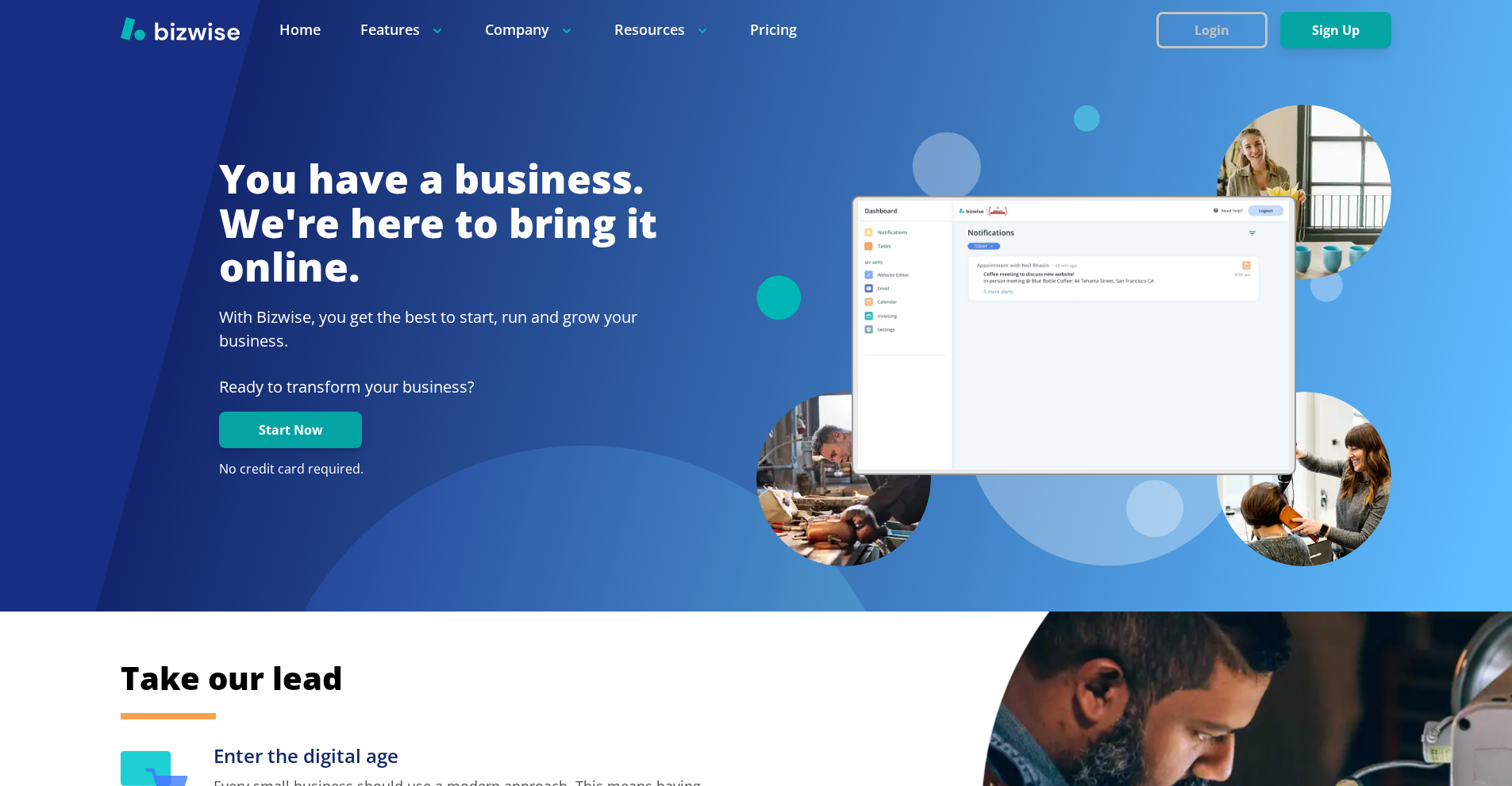
click at [1254, 29] on button "Login" at bounding box center [1212, 30] width 111 height 36
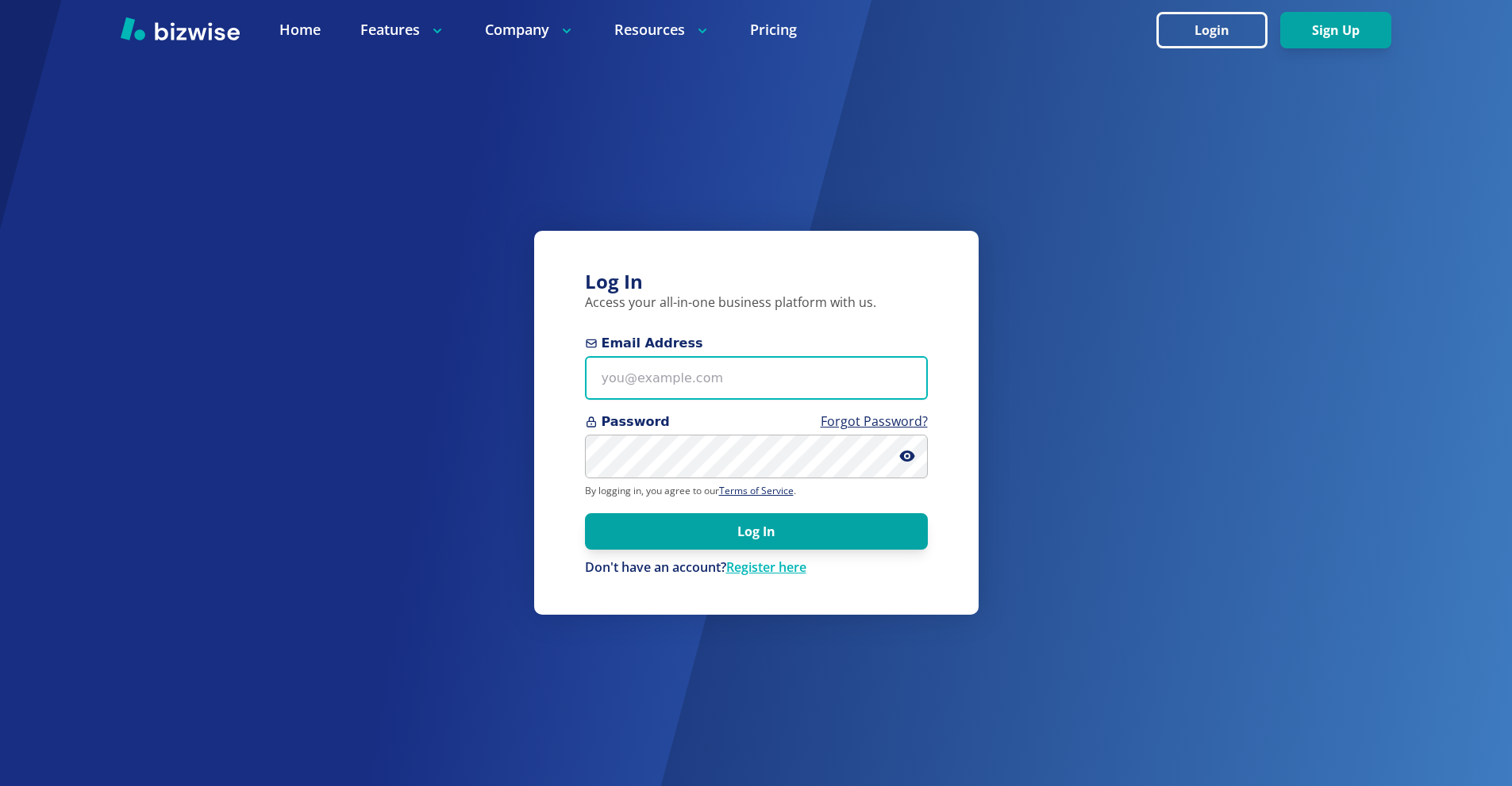
drag, startPoint x: 700, startPoint y: 392, endPoint x: 675, endPoint y: 369, distance: 34.0
click at [699, 391] on input "Email Address" at bounding box center [757, 378] width 343 height 44
paste input "[EMAIL_ADDRESS][DOMAIN_NAME]"
type input "[EMAIL_ADDRESS][DOMAIN_NAME]"
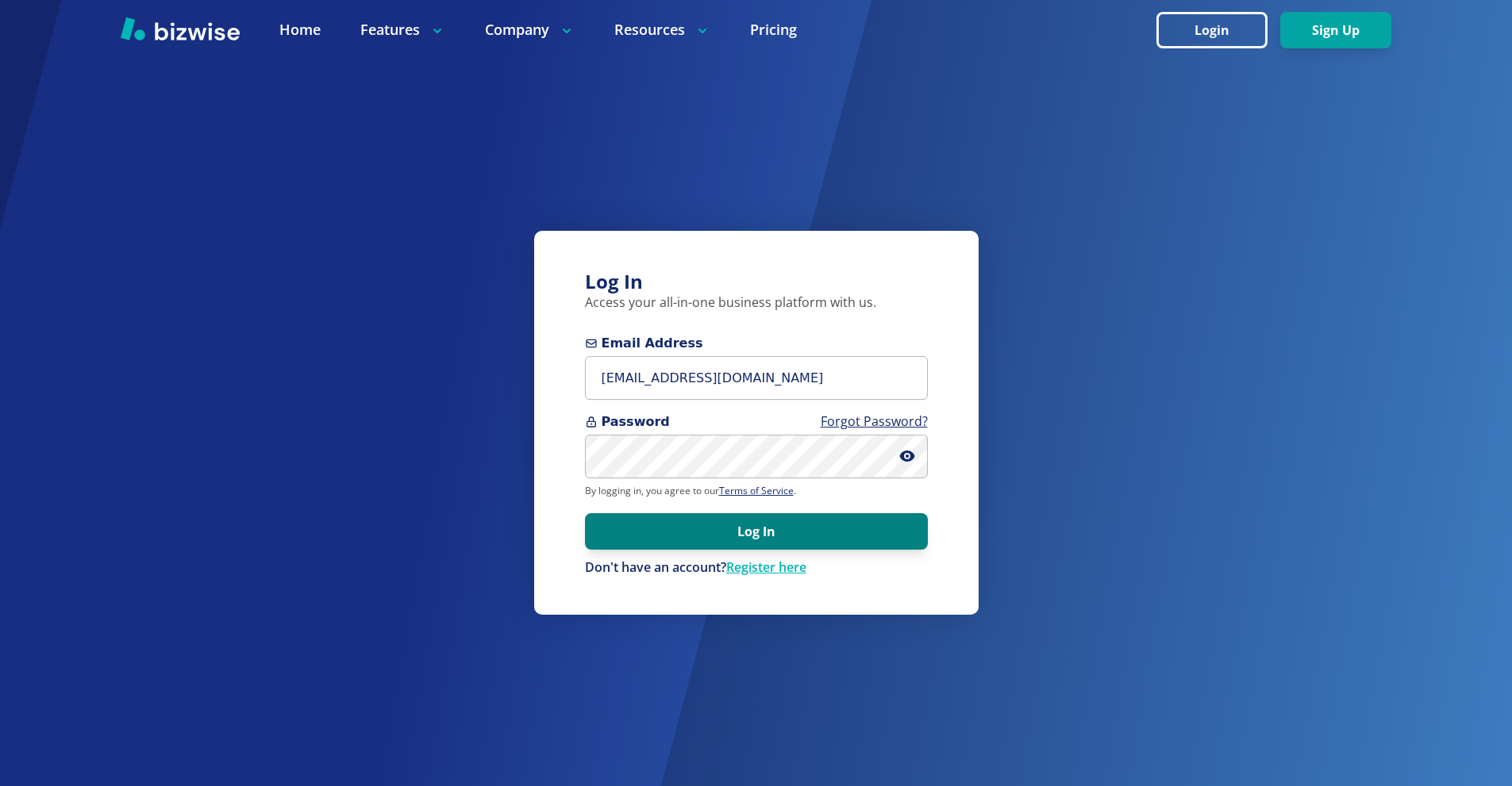
click at [776, 540] on button "Log In" at bounding box center [757, 531] width 343 height 36
